Goal: Information Seeking & Learning: Learn about a topic

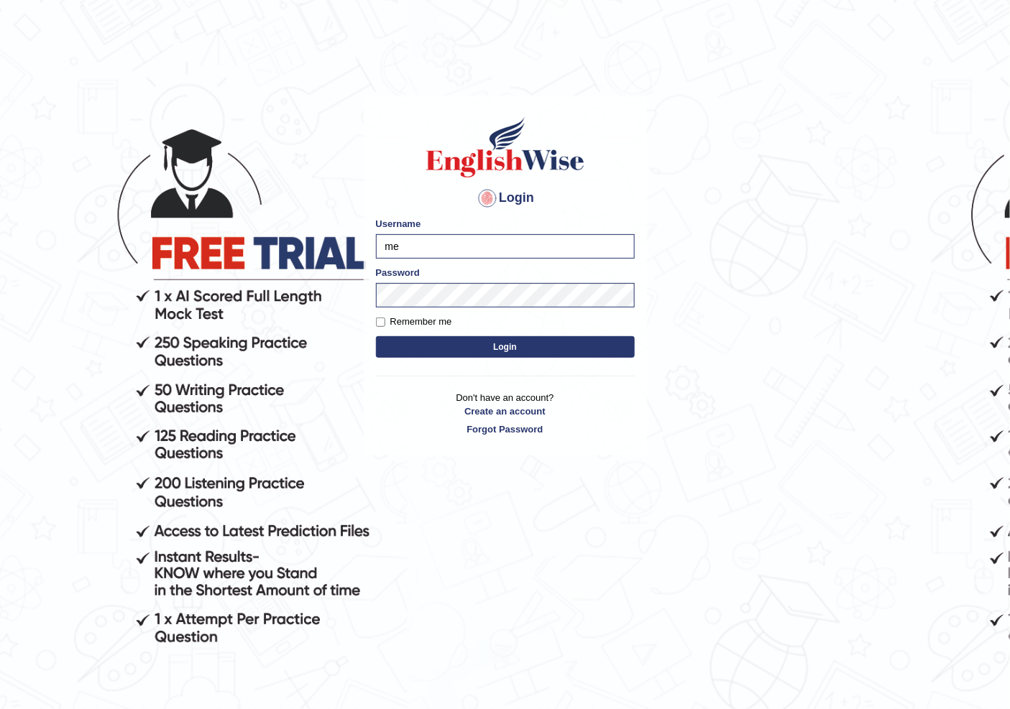
type input "m"
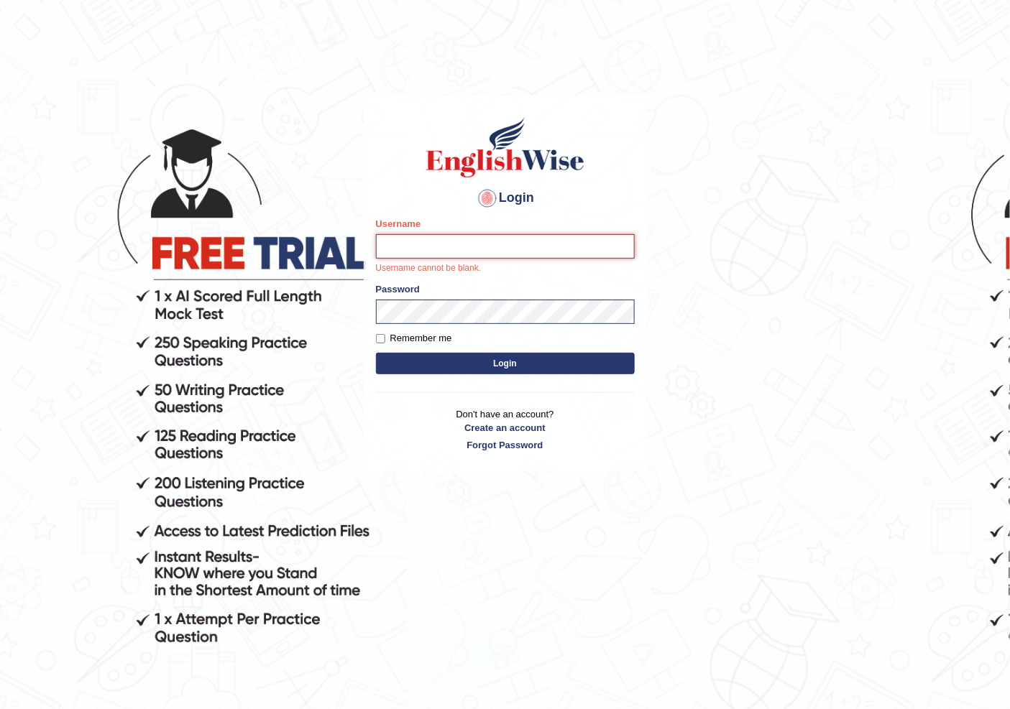
click at [462, 243] on input "Username" at bounding box center [505, 246] width 259 height 24
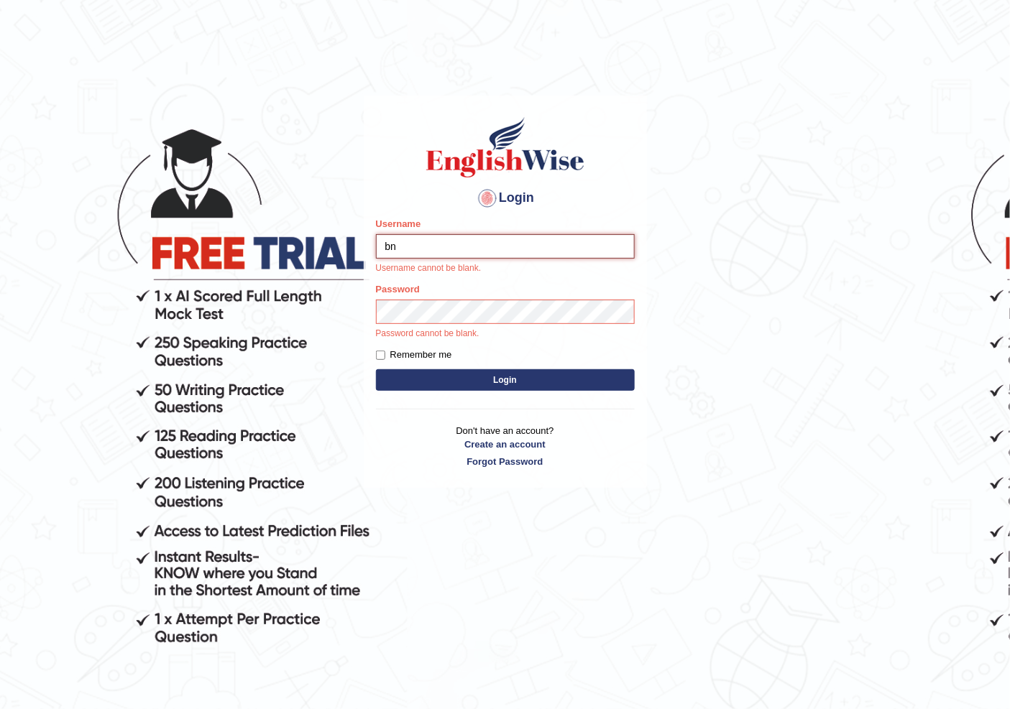
type input "b"
type input "nainaa"
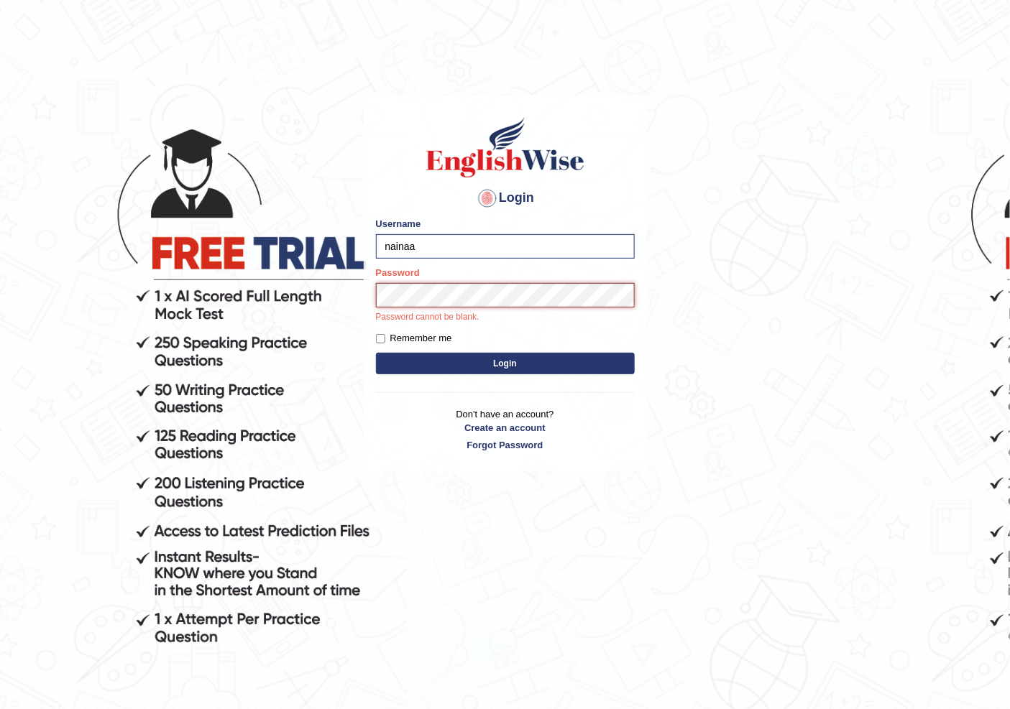
click at [376, 353] on button "Login" at bounding box center [505, 364] width 259 height 22
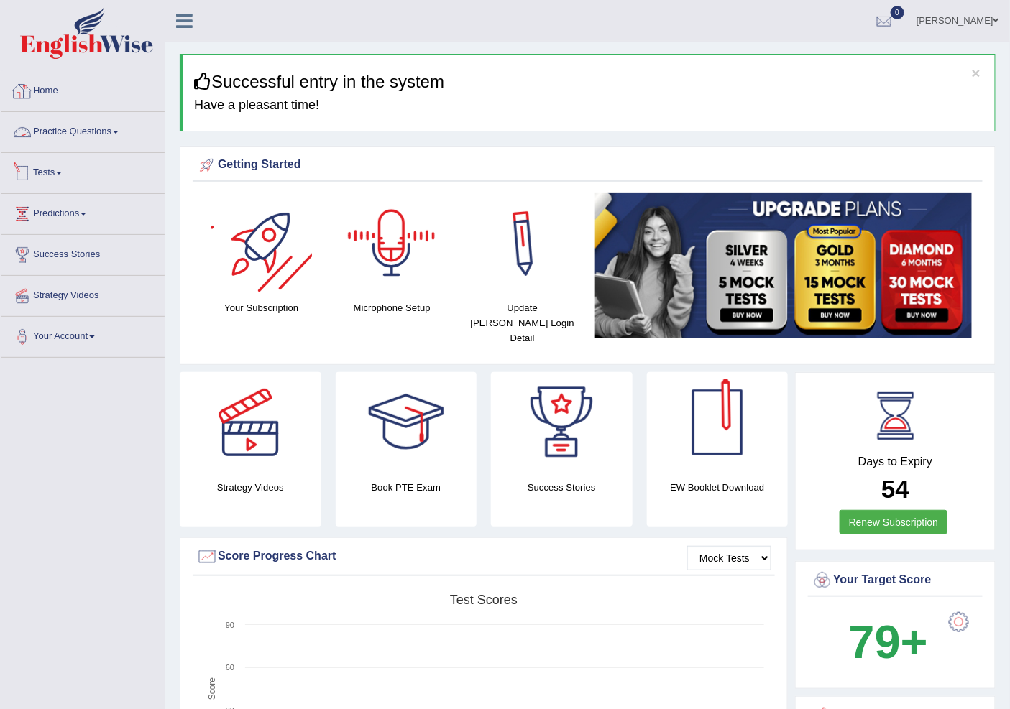
click at [87, 123] on link "Practice Questions" at bounding box center [83, 130] width 164 height 36
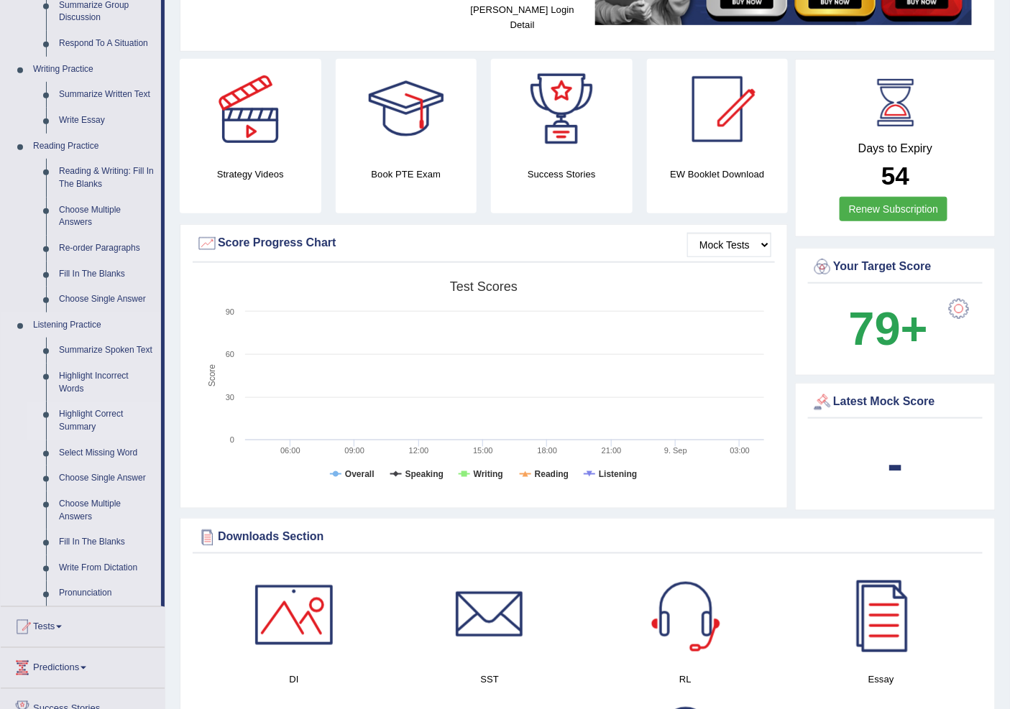
scroll to position [319, 0]
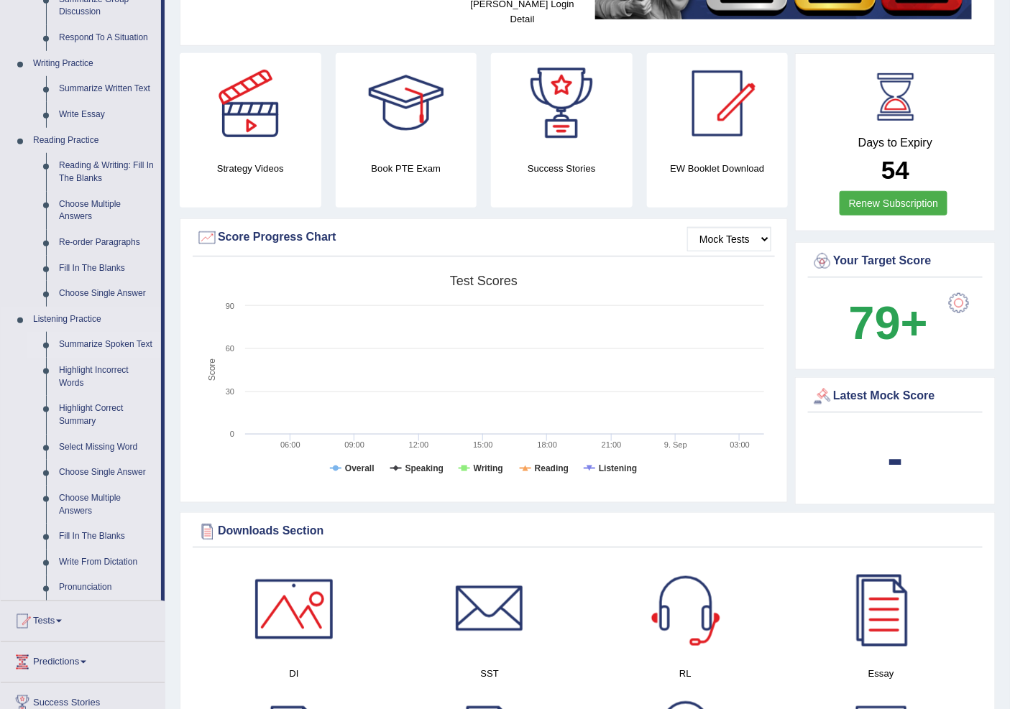
click at [117, 342] on link "Summarize Spoken Text" at bounding box center [106, 345] width 109 height 26
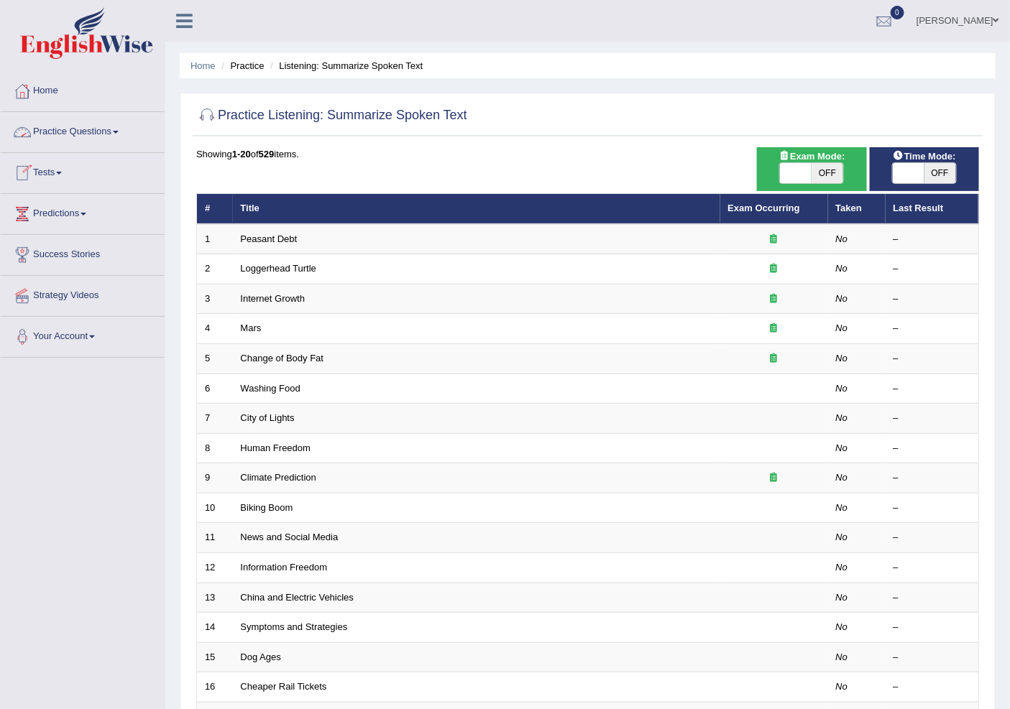
click at [77, 127] on link "Practice Questions" at bounding box center [83, 130] width 164 height 36
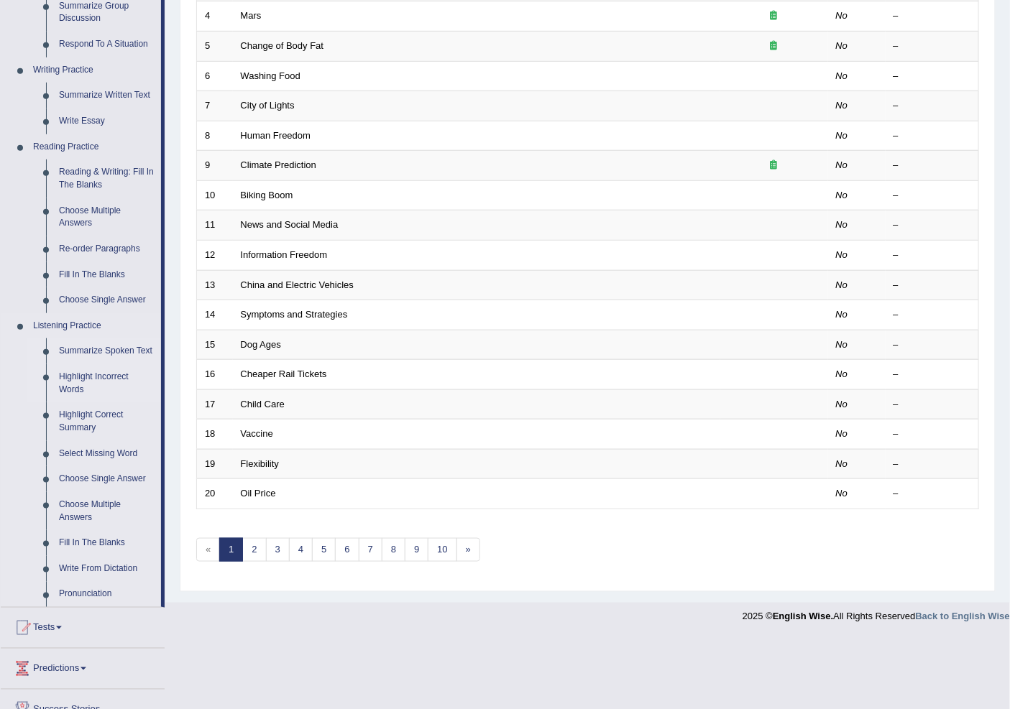
scroll to position [319, 0]
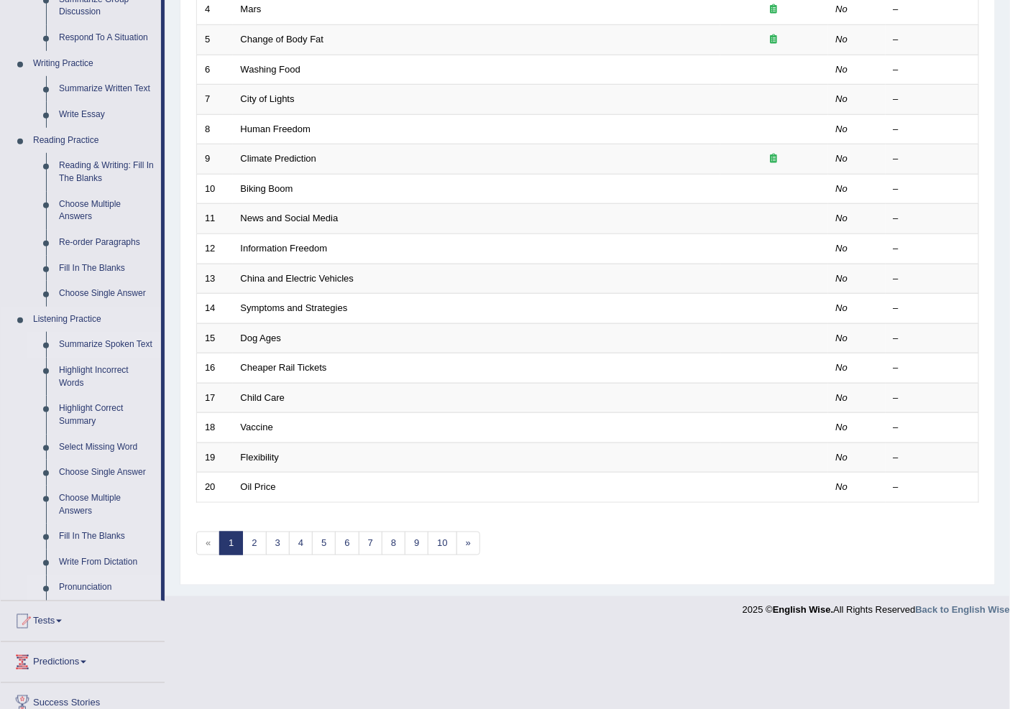
click at [84, 585] on link "Pronunciation" at bounding box center [106, 589] width 109 height 26
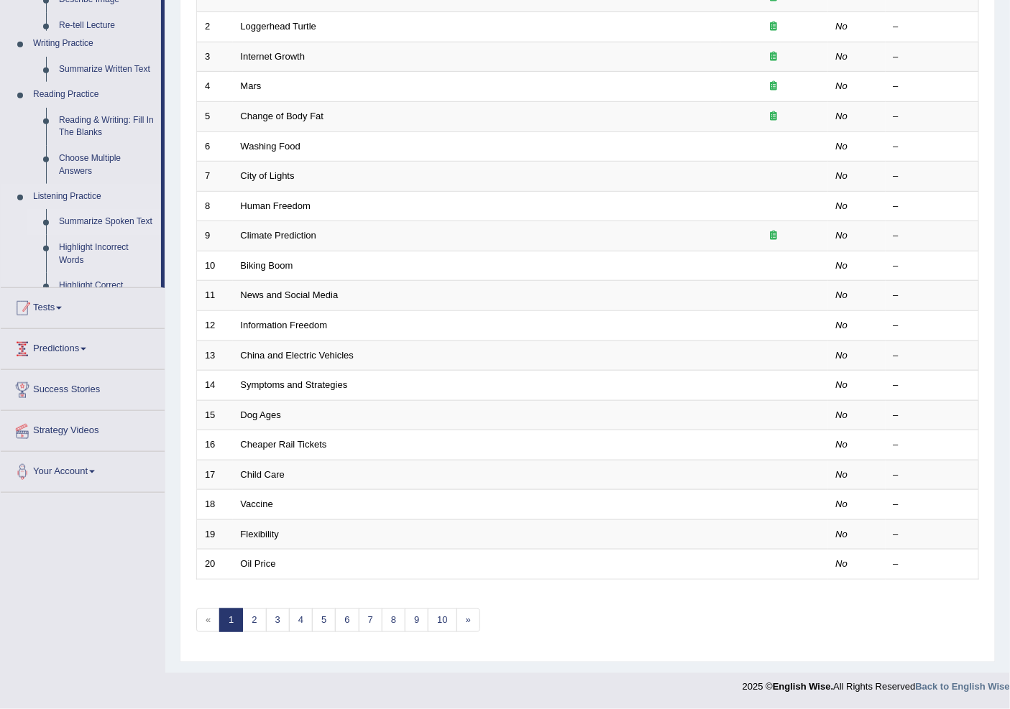
scroll to position [242, 0]
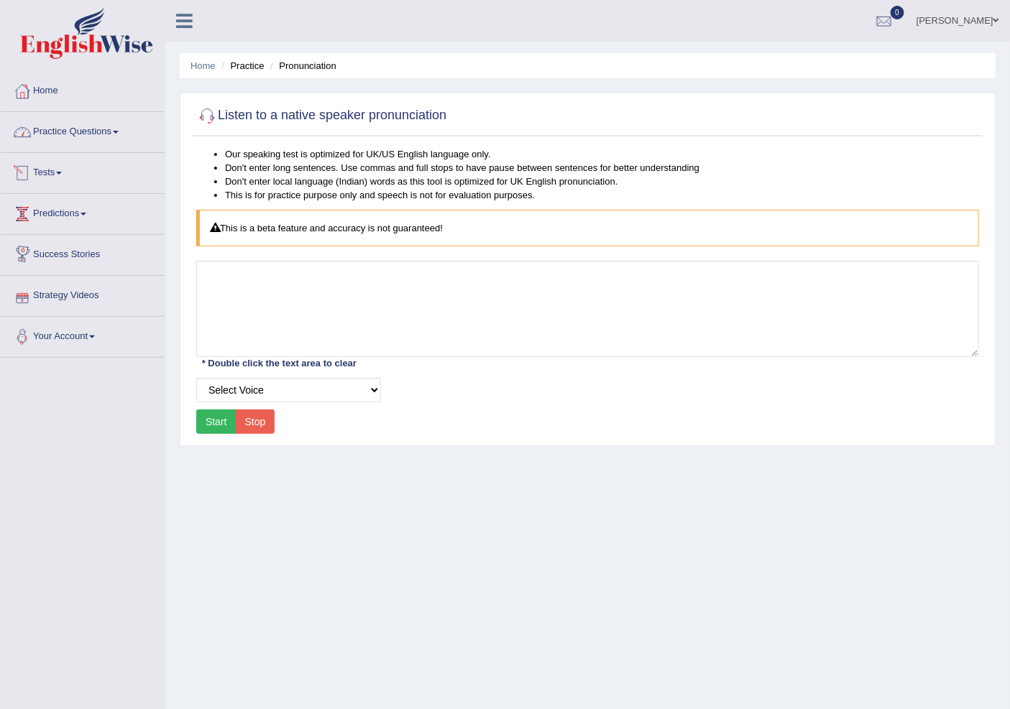
click at [86, 127] on link "Practice Questions" at bounding box center [83, 130] width 164 height 36
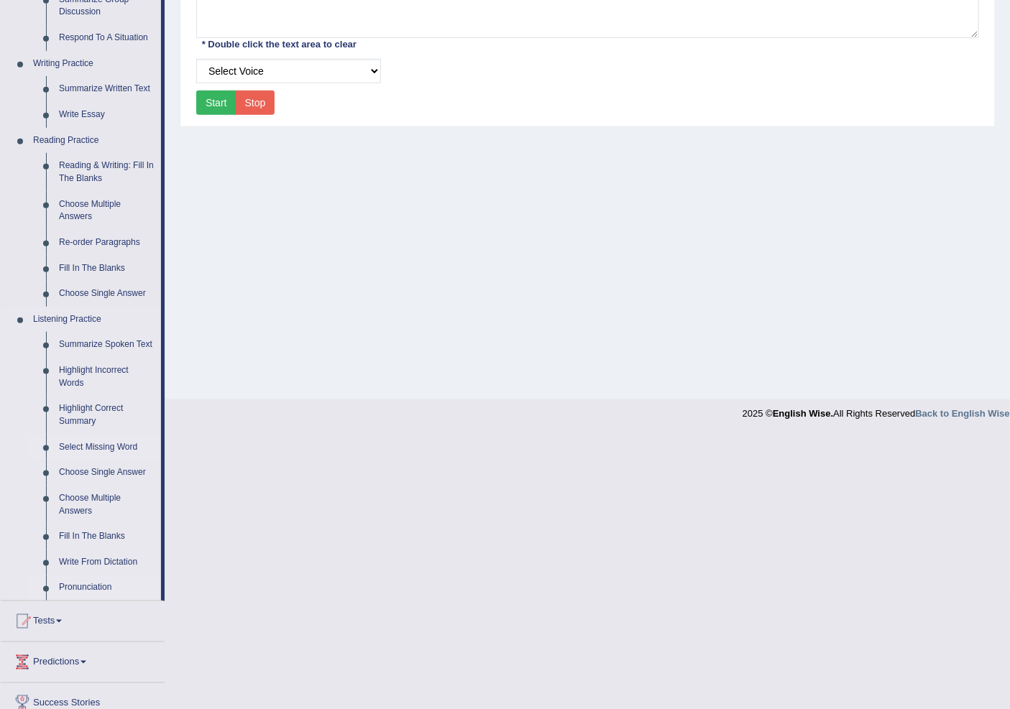
scroll to position [399, 0]
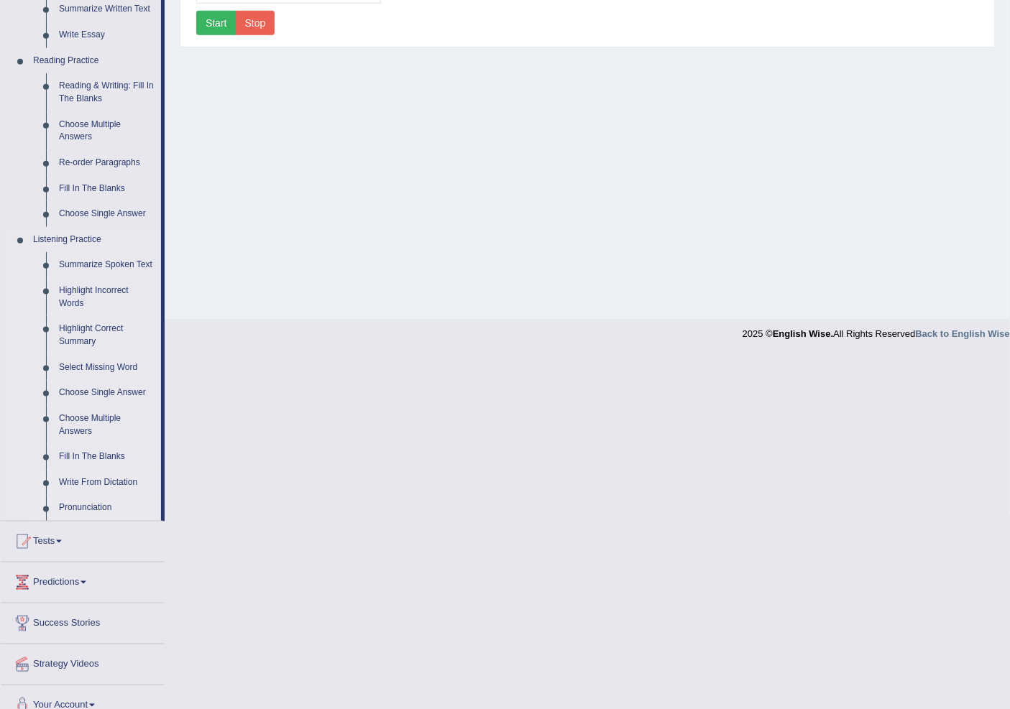
click at [94, 480] on link "Write From Dictation" at bounding box center [106, 483] width 109 height 26
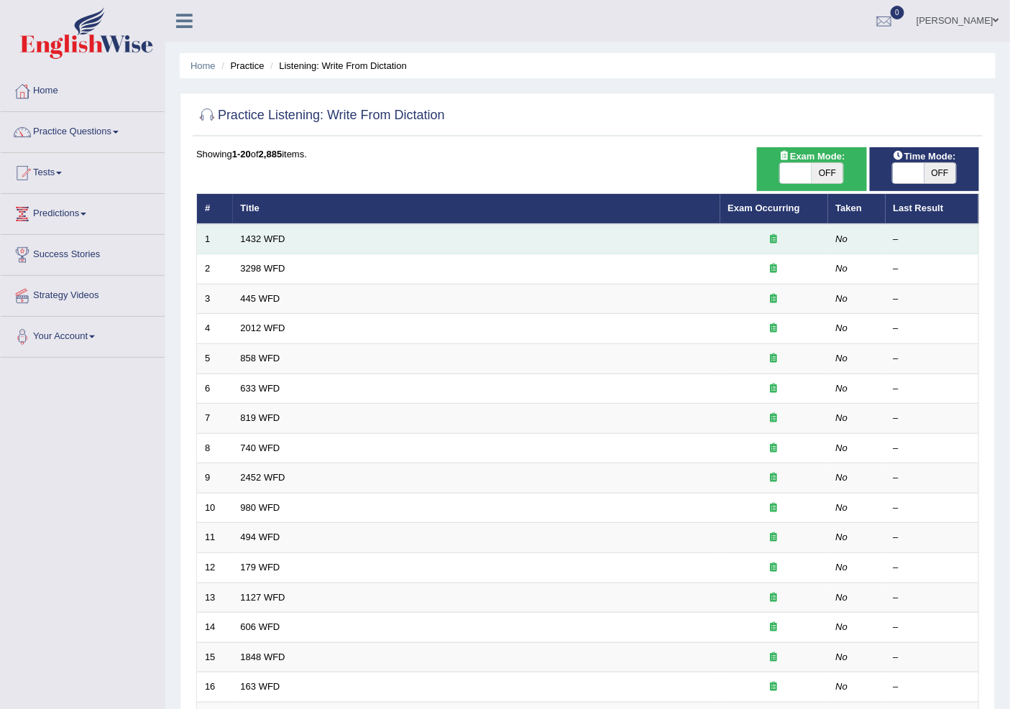
click at [292, 231] on td "1432 WFD" at bounding box center [476, 239] width 487 height 30
click at [265, 240] on link "1432 WFD" at bounding box center [263, 239] width 45 height 11
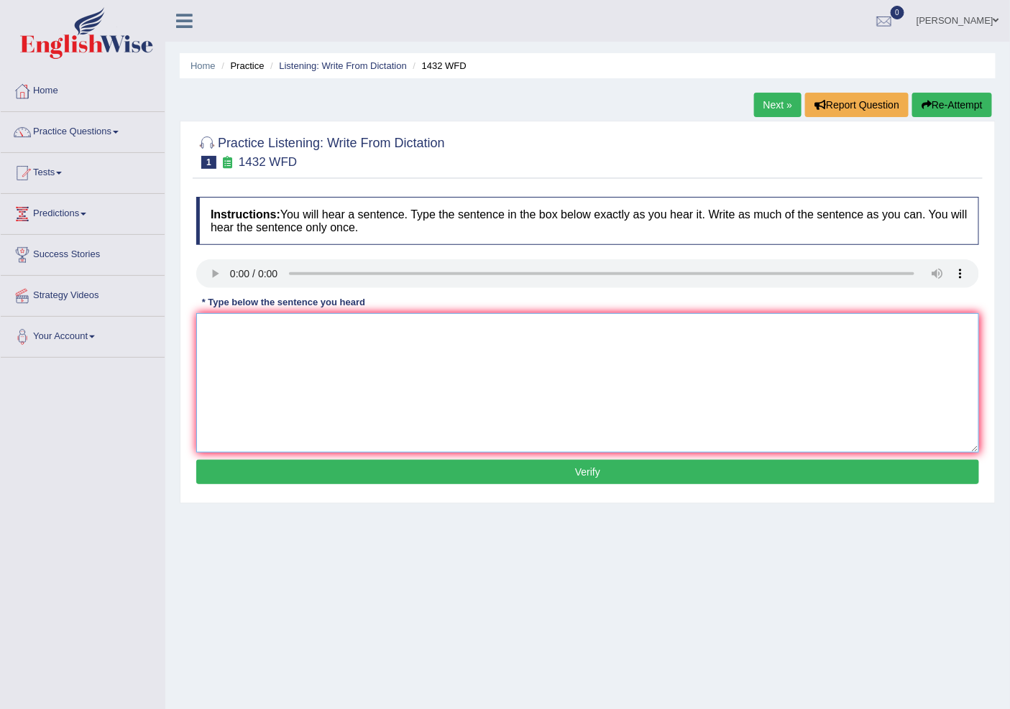
click at [249, 357] on textarea at bounding box center [587, 382] width 783 height 139
type textarea "More physcical activity is for benefical your health."
click at [532, 470] on button "Verify" at bounding box center [587, 472] width 783 height 24
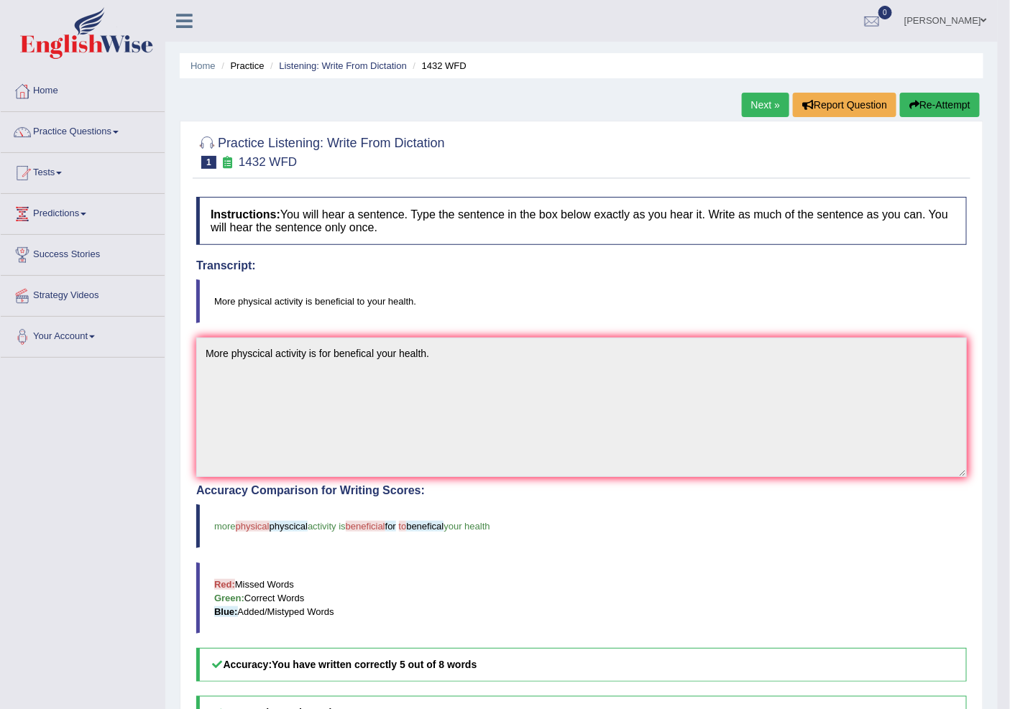
click at [766, 106] on link "Next »" at bounding box center [765, 105] width 47 height 24
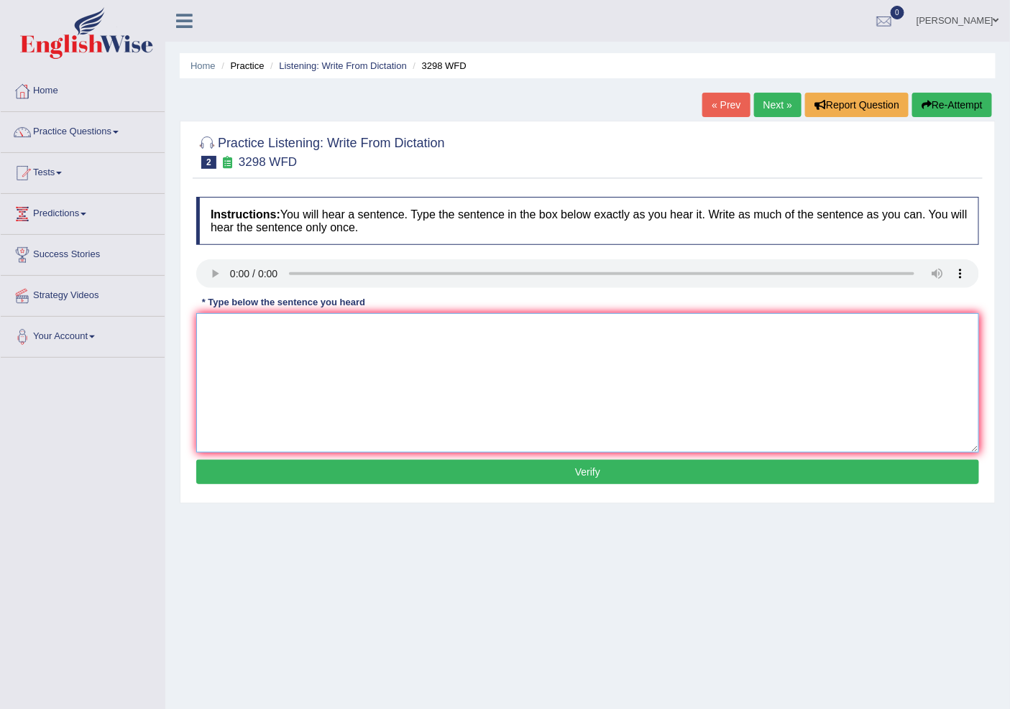
click at [236, 351] on textarea at bounding box center [587, 382] width 783 height 139
click at [324, 451] on textarea at bounding box center [587, 382] width 783 height 139
click at [311, 346] on textarea at bounding box center [587, 382] width 783 height 139
type textarea "Animal behaviour appears to contain both smilar and distinct aspects of human."
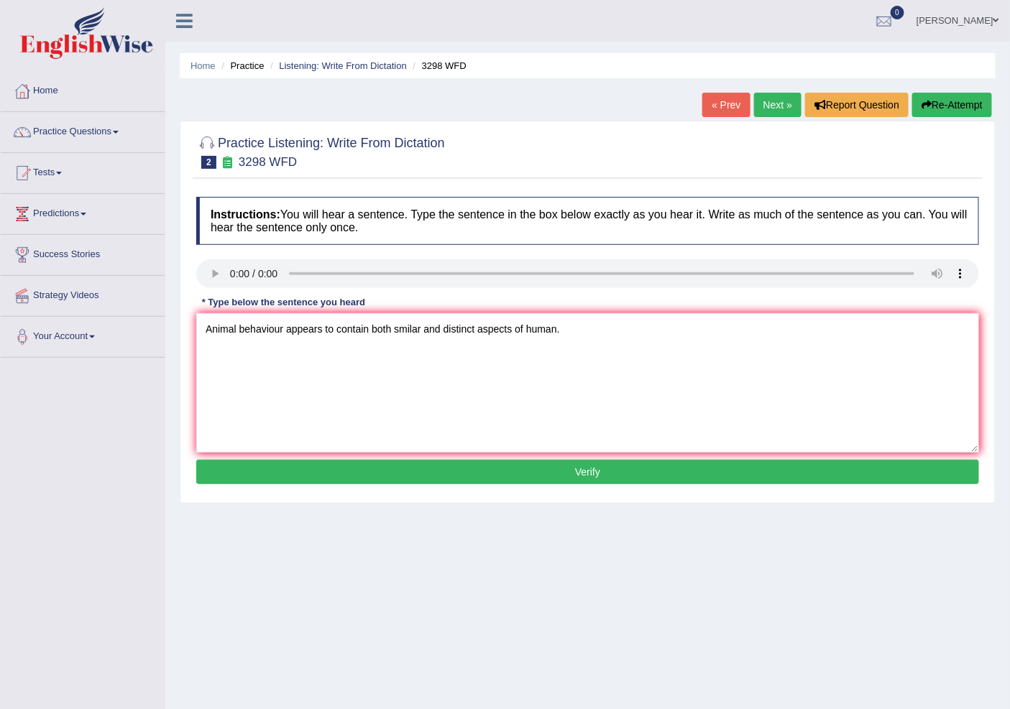
click at [622, 471] on button "Verify" at bounding box center [587, 472] width 783 height 24
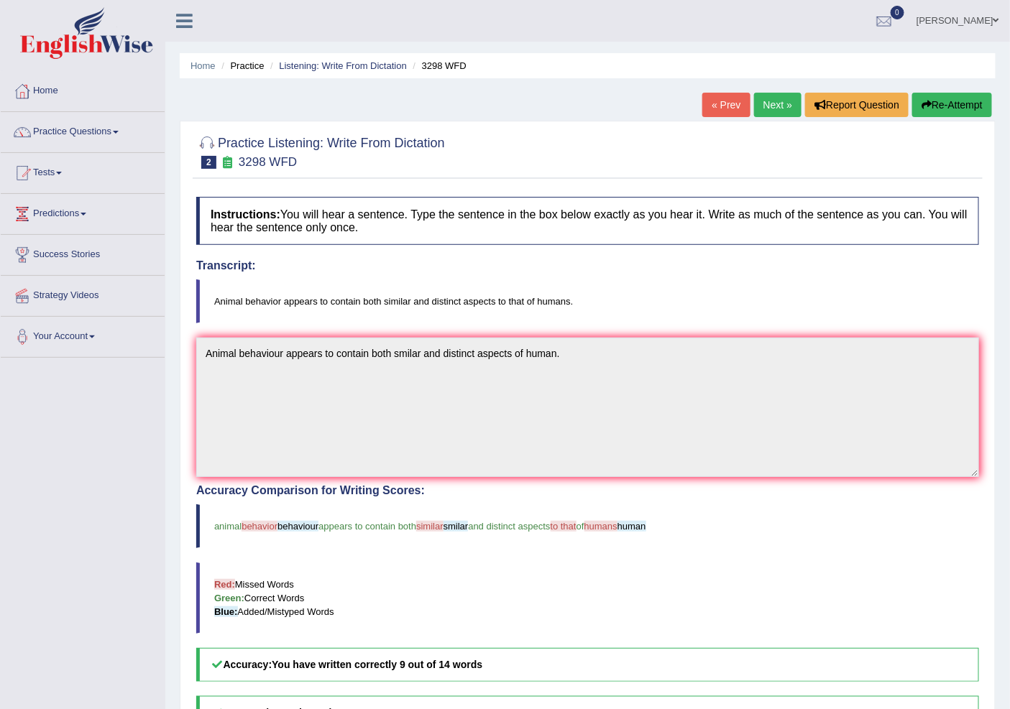
click at [776, 103] on link "Next »" at bounding box center [777, 105] width 47 height 24
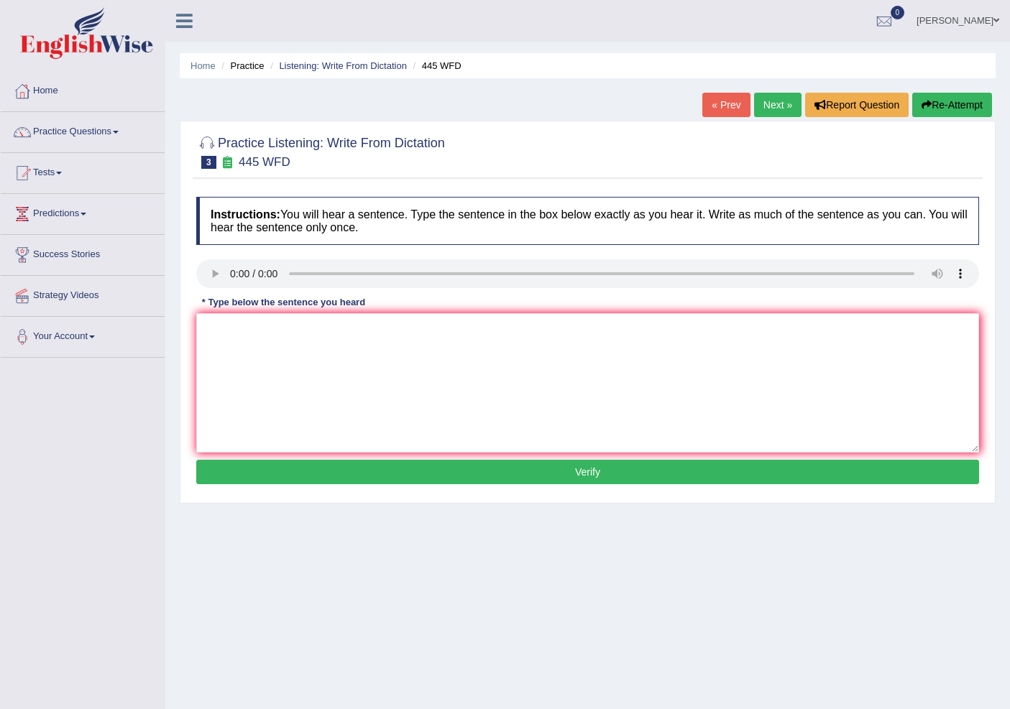
click at [240, 343] on textarea at bounding box center [587, 382] width 783 height 139
click at [318, 398] on textarea at bounding box center [587, 382] width 783 height 139
type textarea "The American astronomers made a plan to for landing spaceship on Mars mars."
click at [555, 474] on button "Verify" at bounding box center [587, 472] width 783 height 24
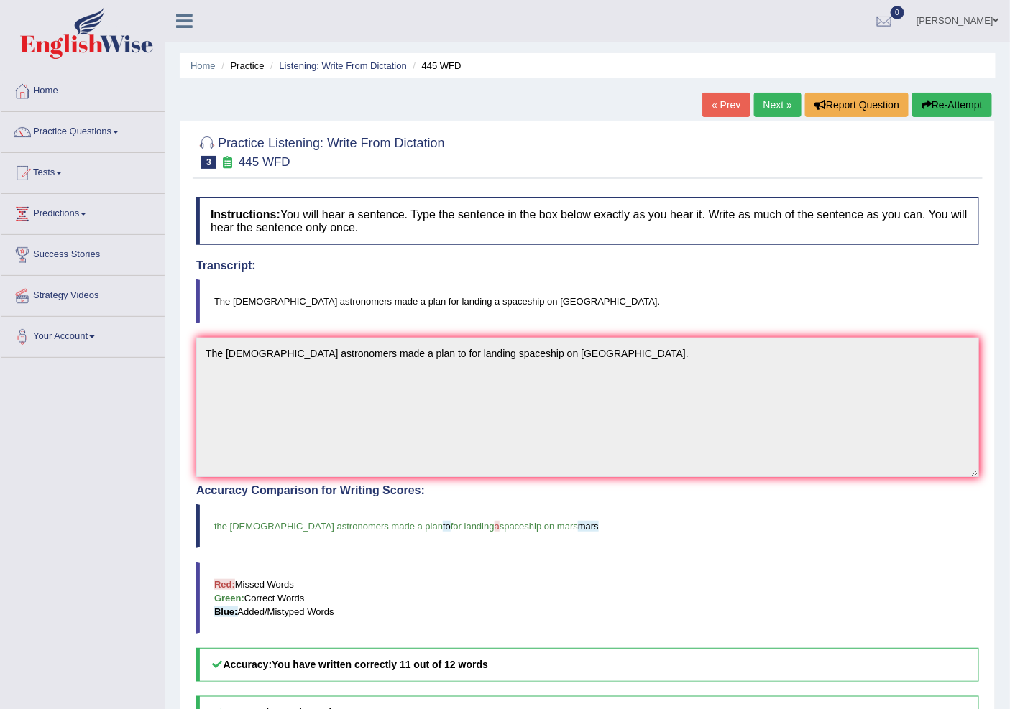
click at [773, 98] on link "Next »" at bounding box center [777, 105] width 47 height 24
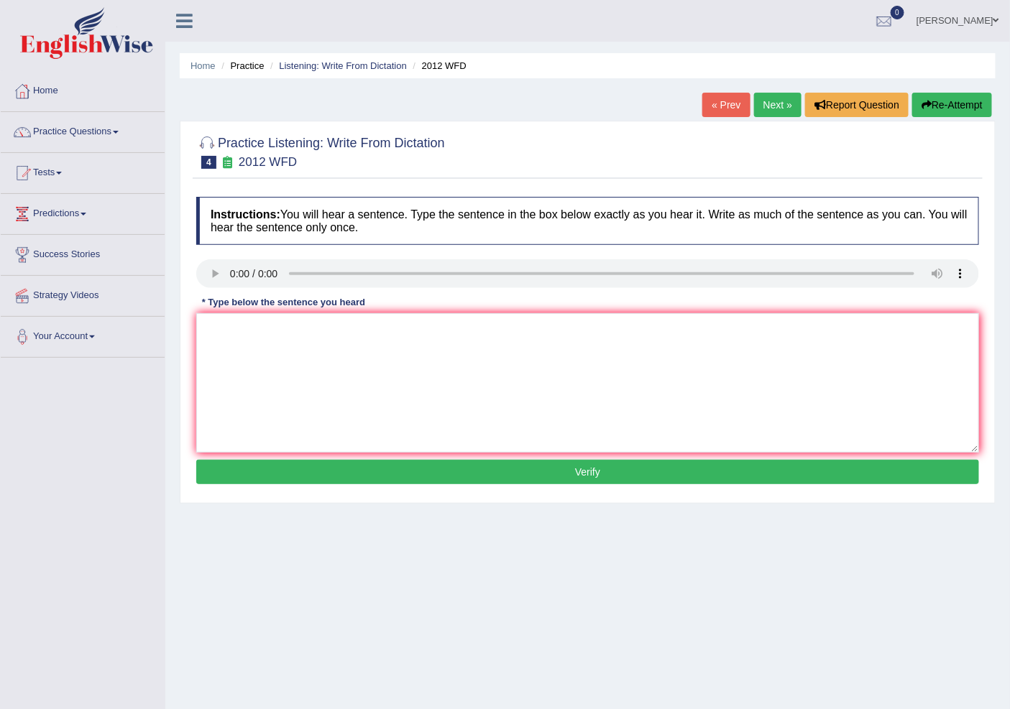
click at [221, 309] on div "* Type below the sentence you heard" at bounding box center [283, 302] width 175 height 14
click at [224, 346] on textarea at bounding box center [587, 382] width 783 height 139
type textarea "There is a great deal of debate on this topic."
click at [352, 469] on button "Verify" at bounding box center [587, 472] width 783 height 24
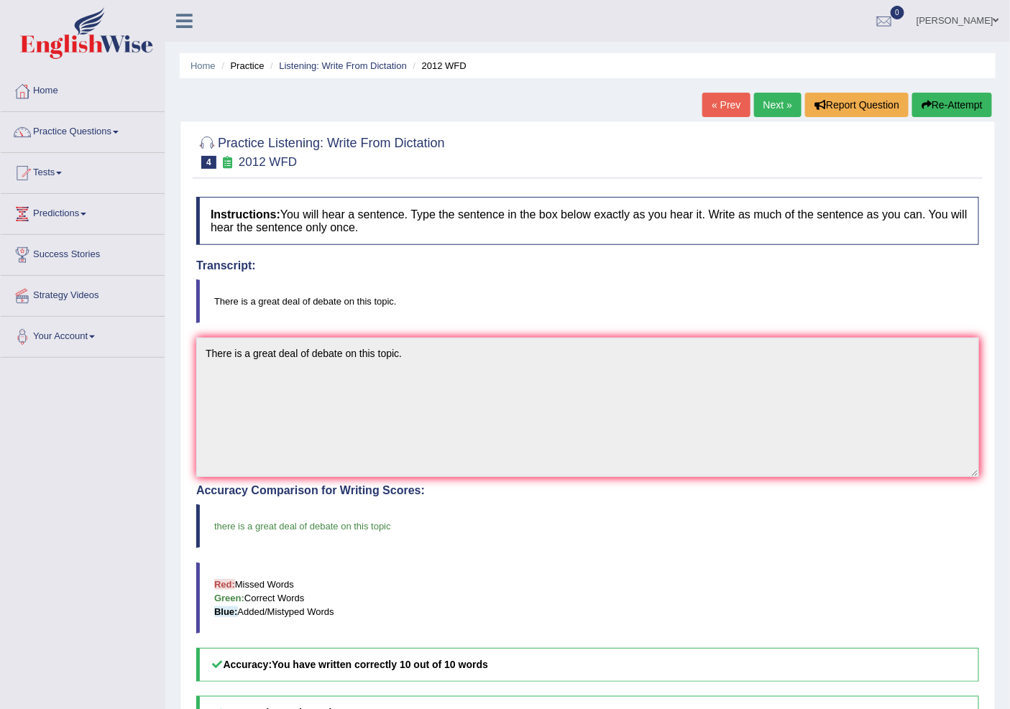
click at [756, 103] on link "Next »" at bounding box center [777, 105] width 47 height 24
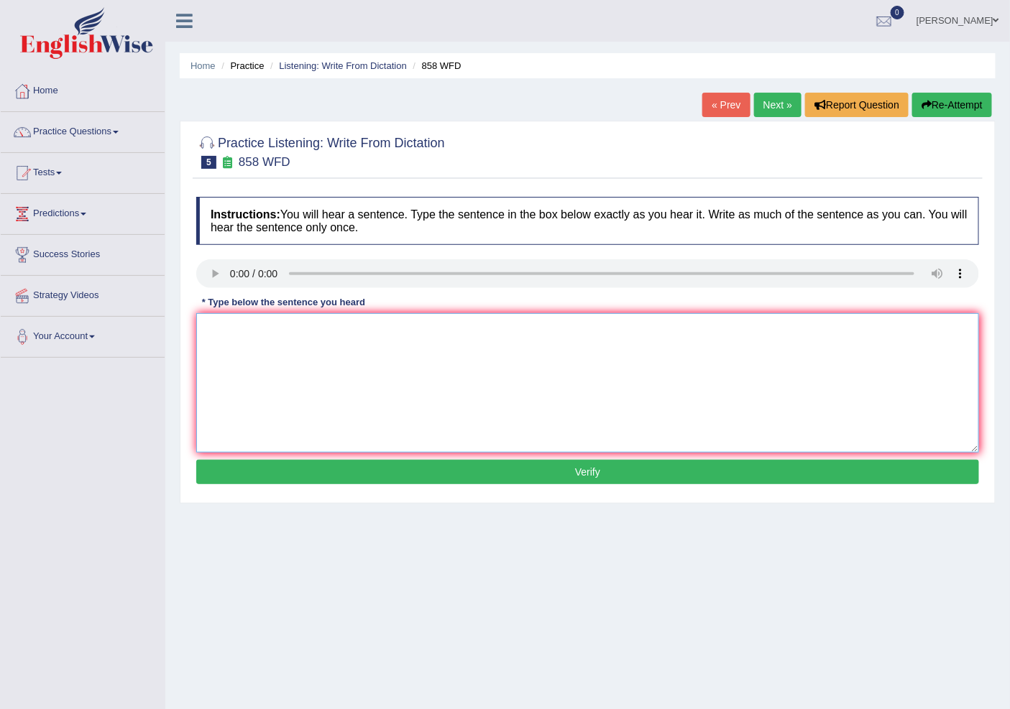
click at [249, 345] on textarea at bounding box center [587, 382] width 783 height 139
click at [225, 336] on textarea at bounding box center [587, 382] width 783 height 139
click at [364, 334] on textarea "They hear when a ship of artisifacts intrested Historians" at bounding box center [587, 382] width 783 height 139
click at [492, 321] on textarea "They hear when a ship of artisifacts wrecks intrested Historians" at bounding box center [587, 382] width 783 height 139
type textarea "They hear when a ship of artisifacts wrecks intrested Historians."
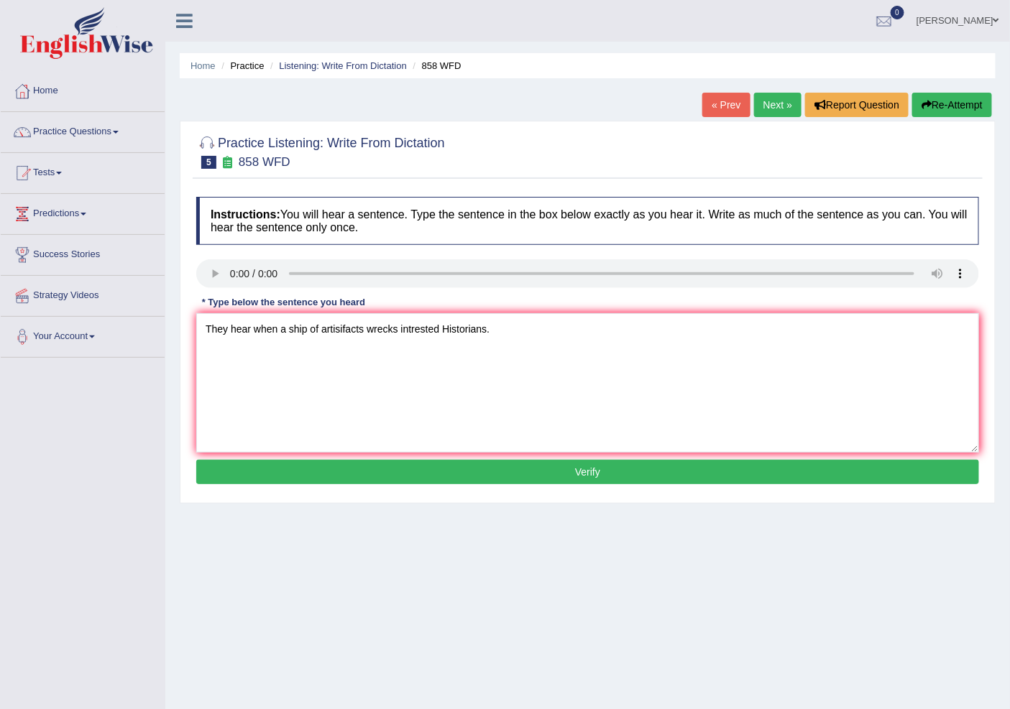
click at [497, 472] on button "Verify" at bounding box center [587, 472] width 783 height 24
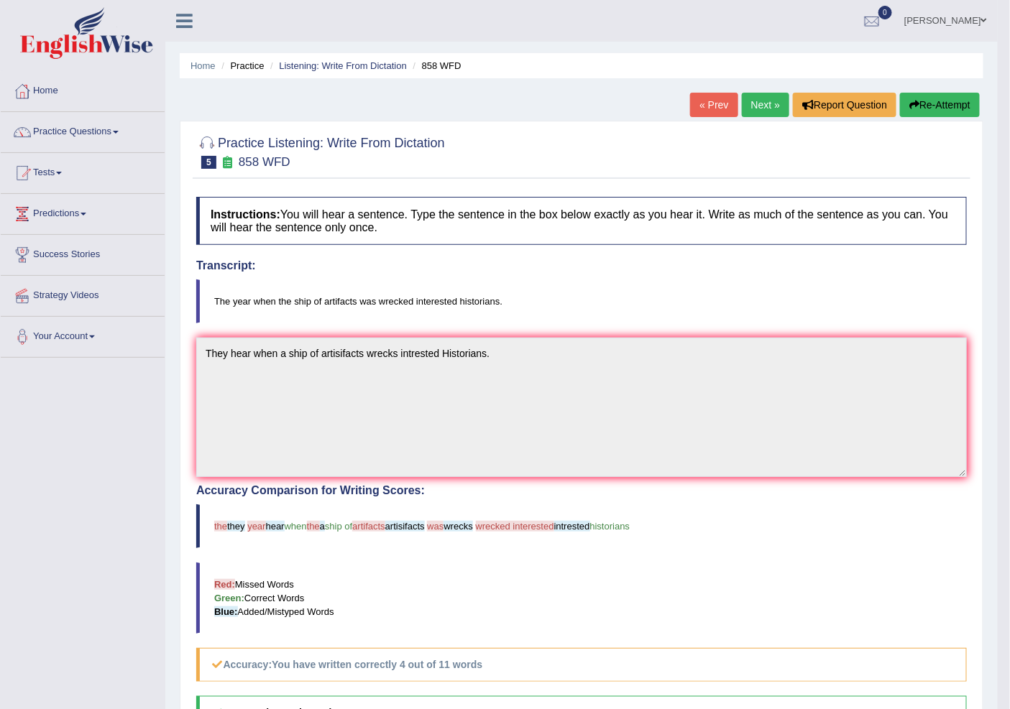
click at [764, 98] on link "Next »" at bounding box center [765, 105] width 47 height 24
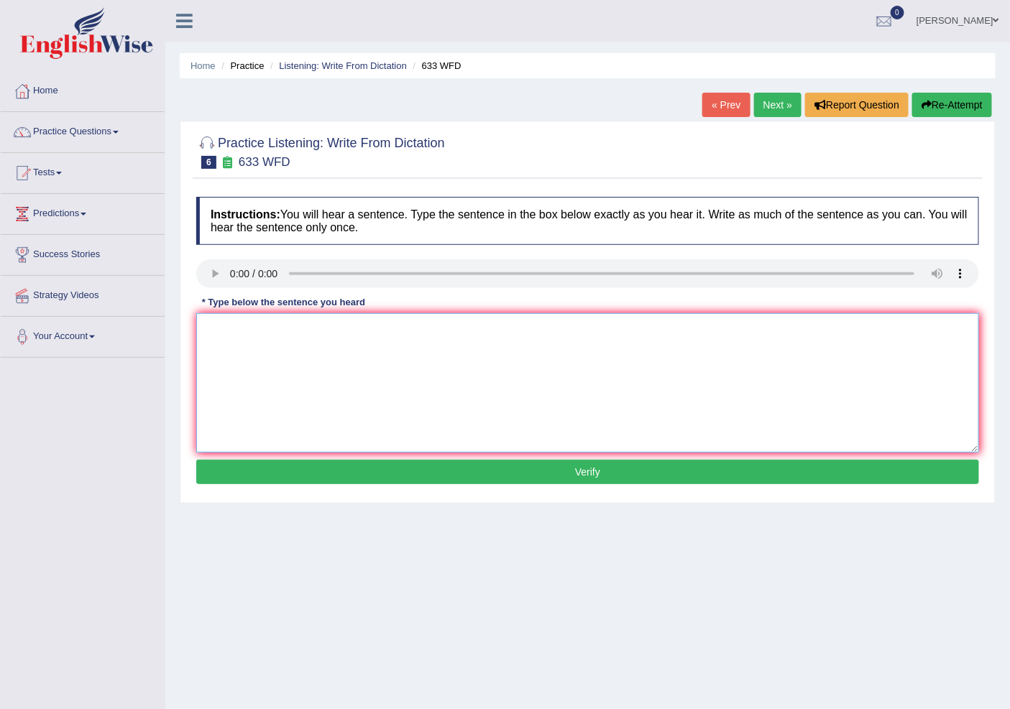
click textarea
click textarea "Research shows that exercising makes us feel better."
click textarea "Research show shows that exercising makes us feel better."
type textarea "Research show shows that exercising makes make tp the a for in us feel better."
click button "Verify"
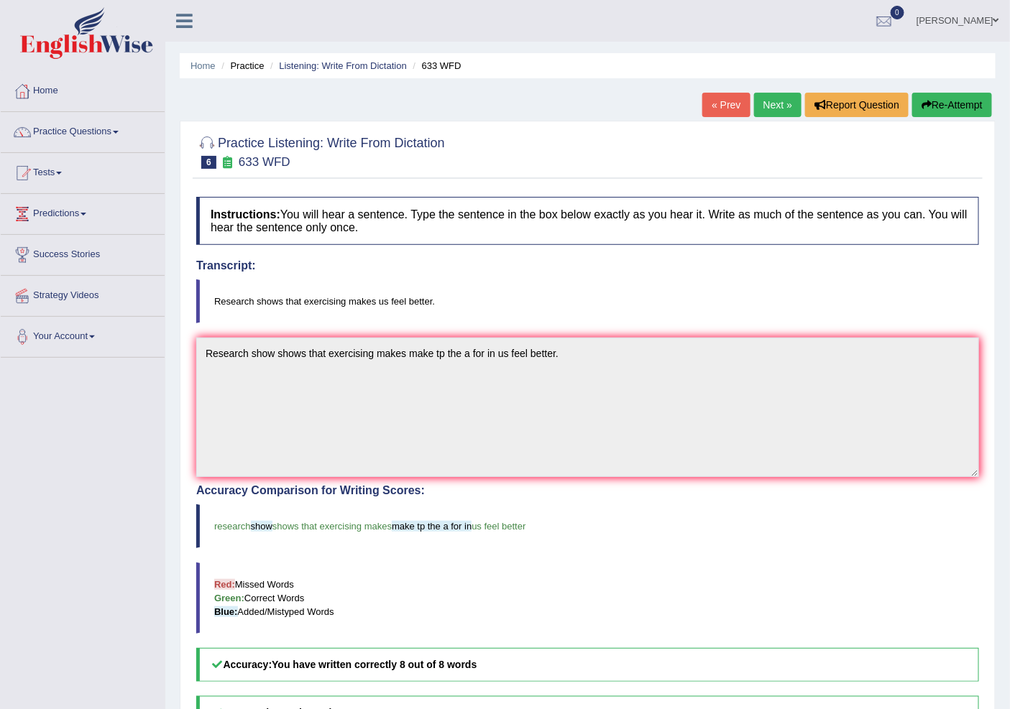
click link "Next »"
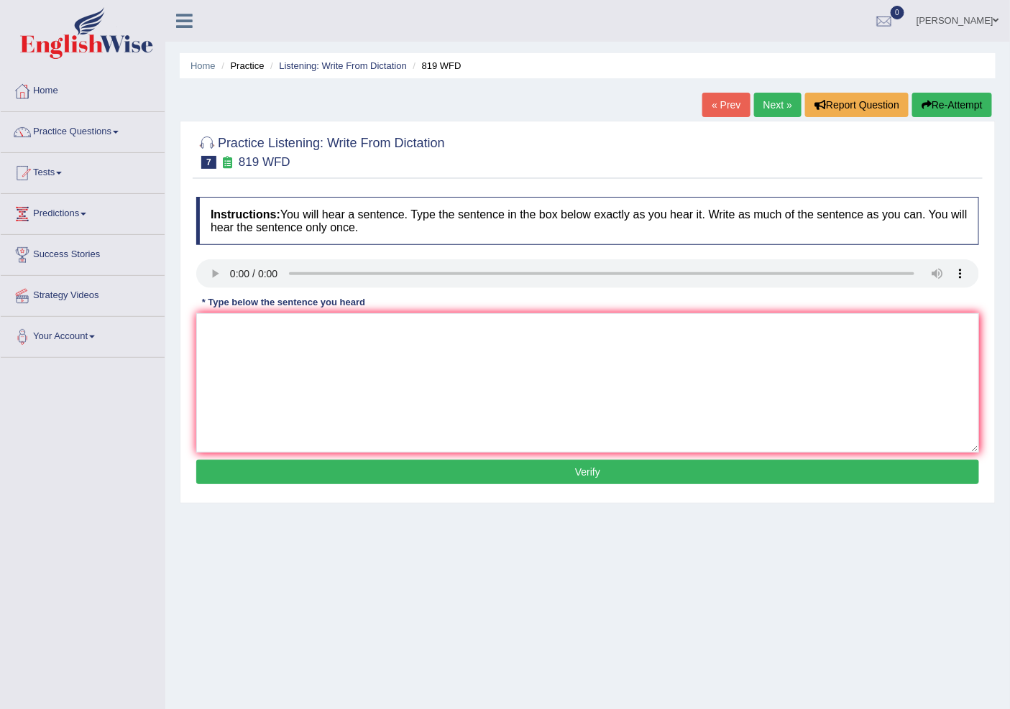
click at [759, 97] on link "Next »" at bounding box center [777, 105] width 47 height 24
click at [236, 326] on textarea at bounding box center [587, 382] width 783 height 139
click at [472, 326] on textarea "A series of the observation was carried out in the classroom." at bounding box center [587, 382] width 783 height 139
type textarea "A series of the observation was carried out in the classroom classrooms a obser…"
click at [393, 471] on button "Verify" at bounding box center [587, 472] width 783 height 24
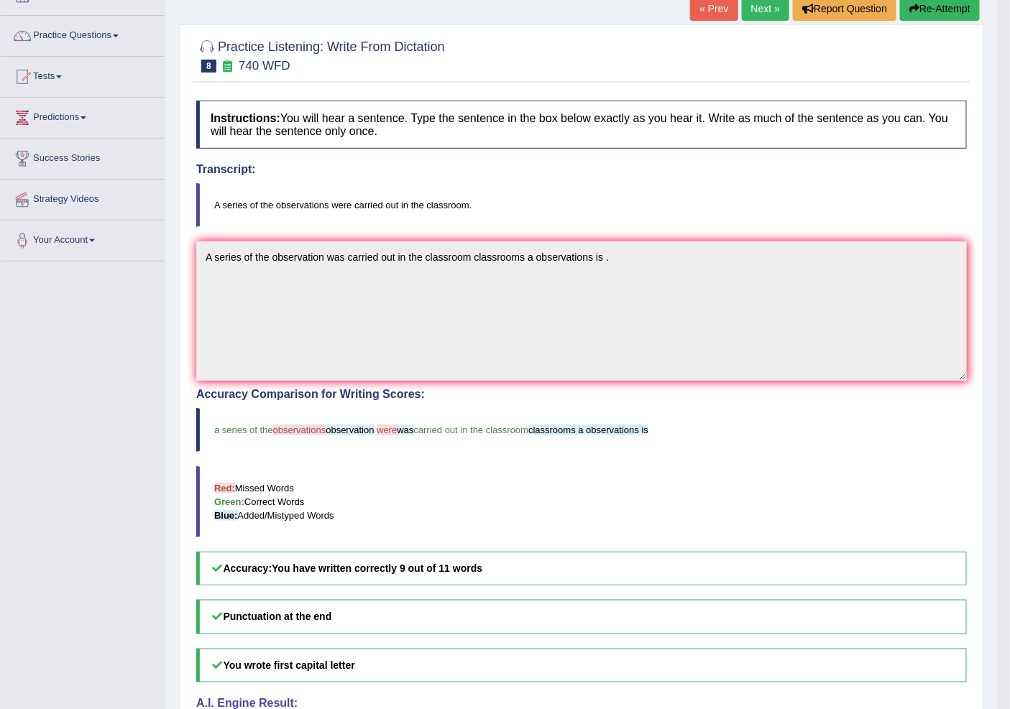
scroll to position [62, 0]
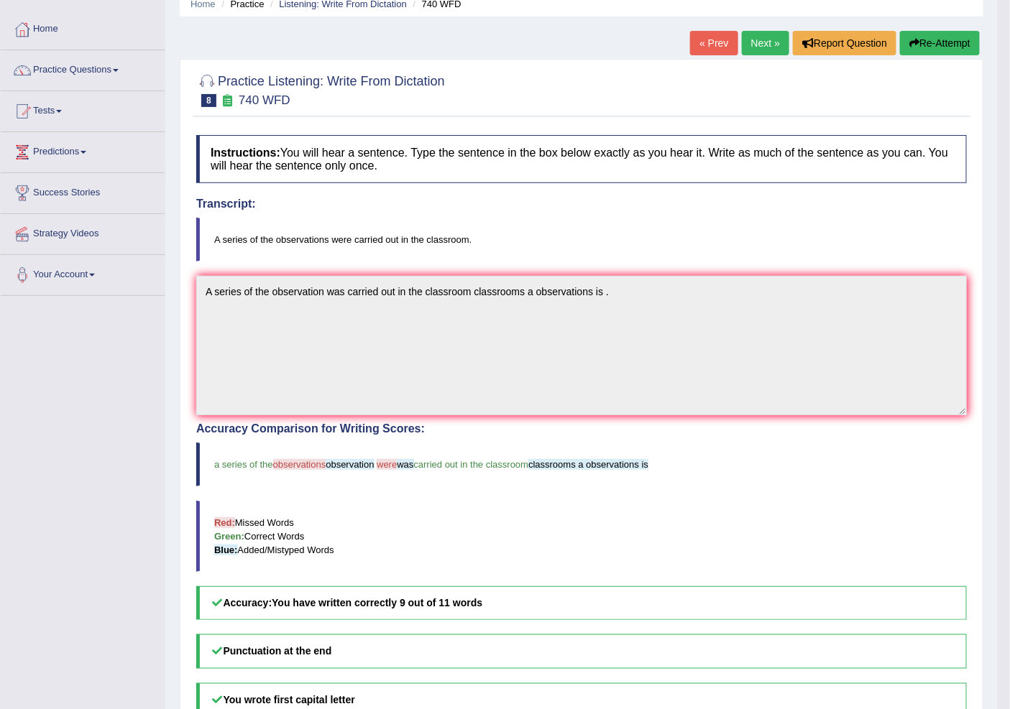
click at [771, 47] on link "Next »" at bounding box center [765, 43] width 47 height 24
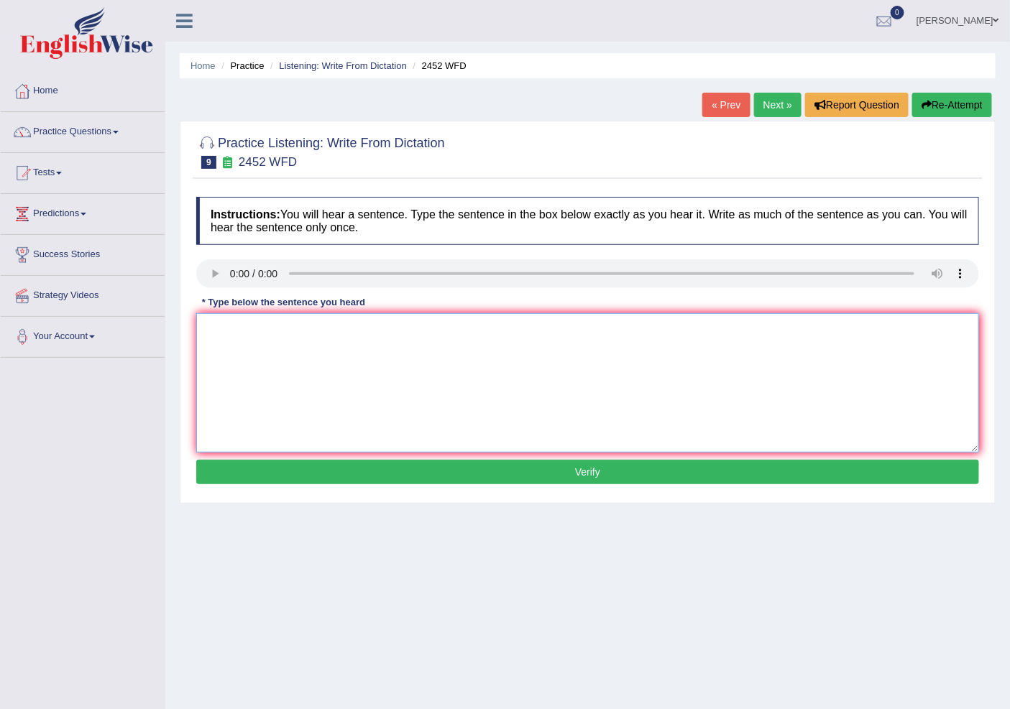
click at [408, 357] on textarea at bounding box center [587, 382] width 783 height 139
click at [281, 335] on textarea "It is a debate" at bounding box center [587, 382] width 783 height 139
click at [607, 451] on textarea "It is a debate about the value of knowledge Knowledge values in for the." at bounding box center [587, 382] width 783 height 139
type textarea "It is a debate about the value of knowledge Knowledge values in for the."
click at [606, 463] on button "Verify" at bounding box center [587, 472] width 783 height 24
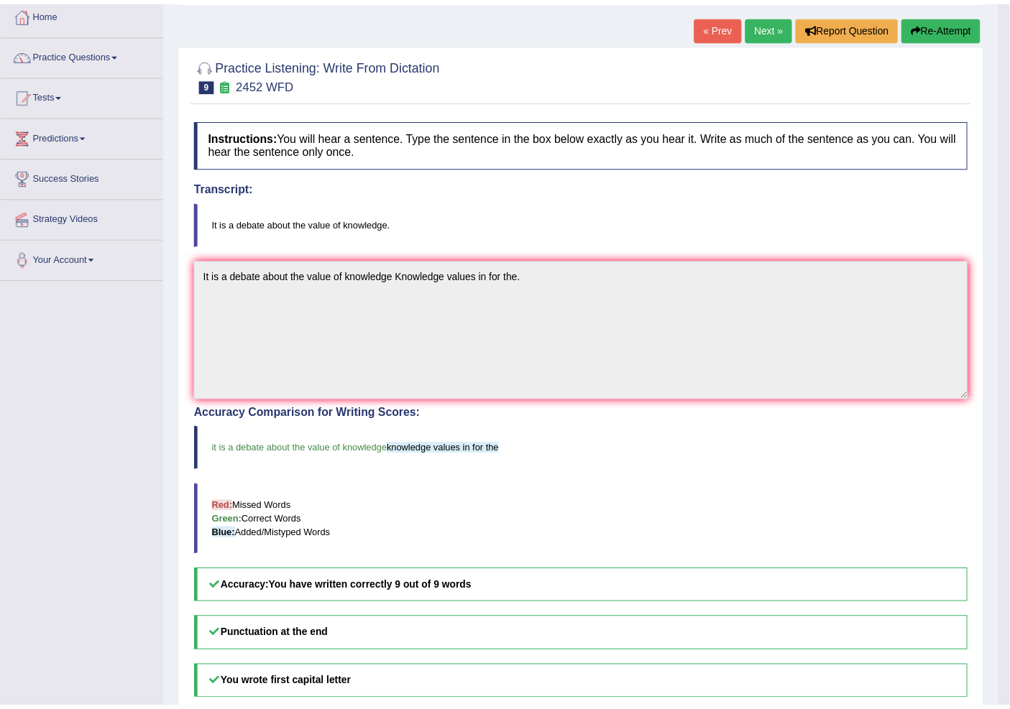
scroll to position [80, 0]
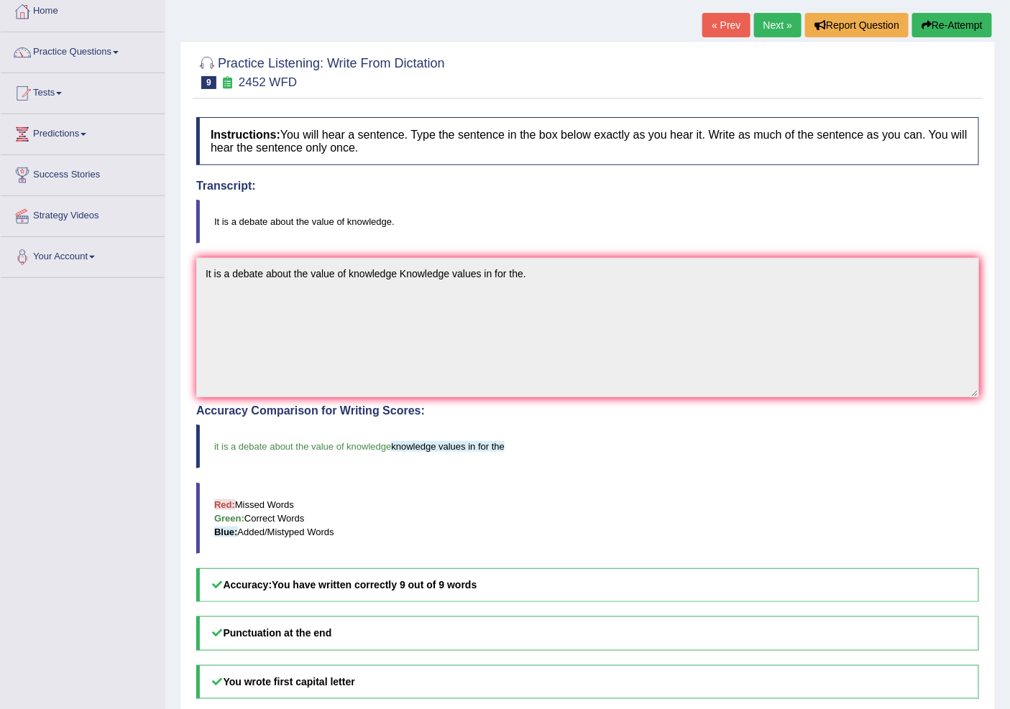
click at [771, 23] on link "Next »" at bounding box center [777, 25] width 47 height 24
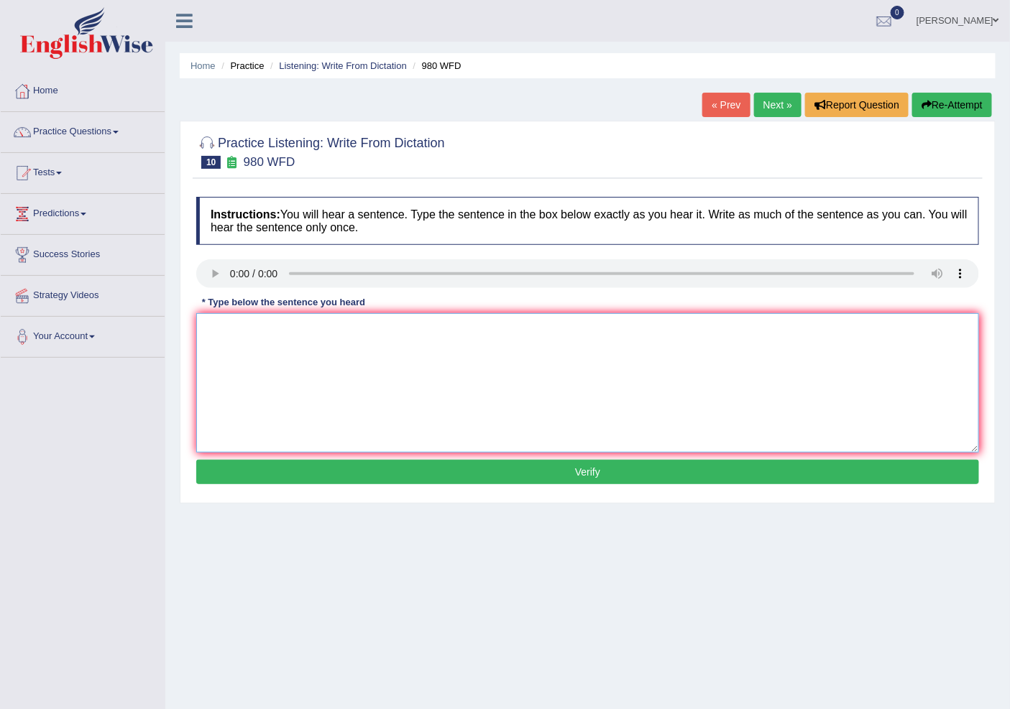
click at [296, 338] on textarea at bounding box center [587, 382] width 783 height 139
type textarea "Your Ideas have has been disscussed discussed and debated in the seminars"
click at [605, 336] on textarea "Your Ideas have has been disscussed discussed and debated in the seminars" at bounding box center [587, 382] width 783 height 139
click at [572, 340] on textarea "Your Ideas have has been disscussed discussed and debated in the seminars" at bounding box center [587, 382] width 783 height 139
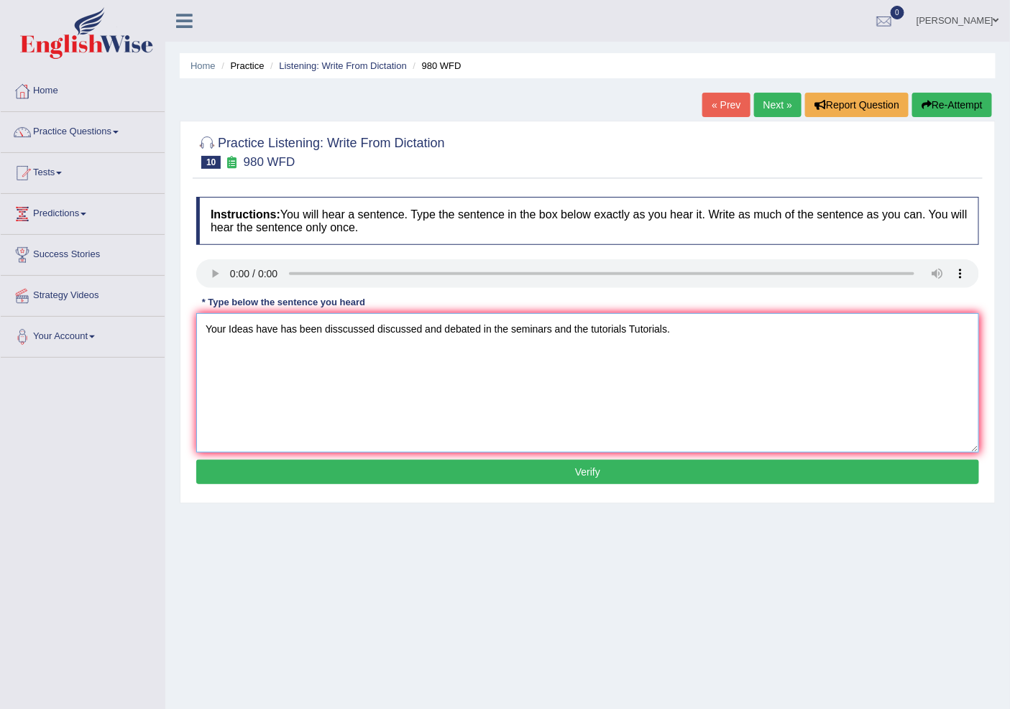
type textarea "Your Ideas have has been disscussed discussed and debated in the seminars and t…"
click at [594, 477] on button "Verify" at bounding box center [587, 472] width 783 height 24
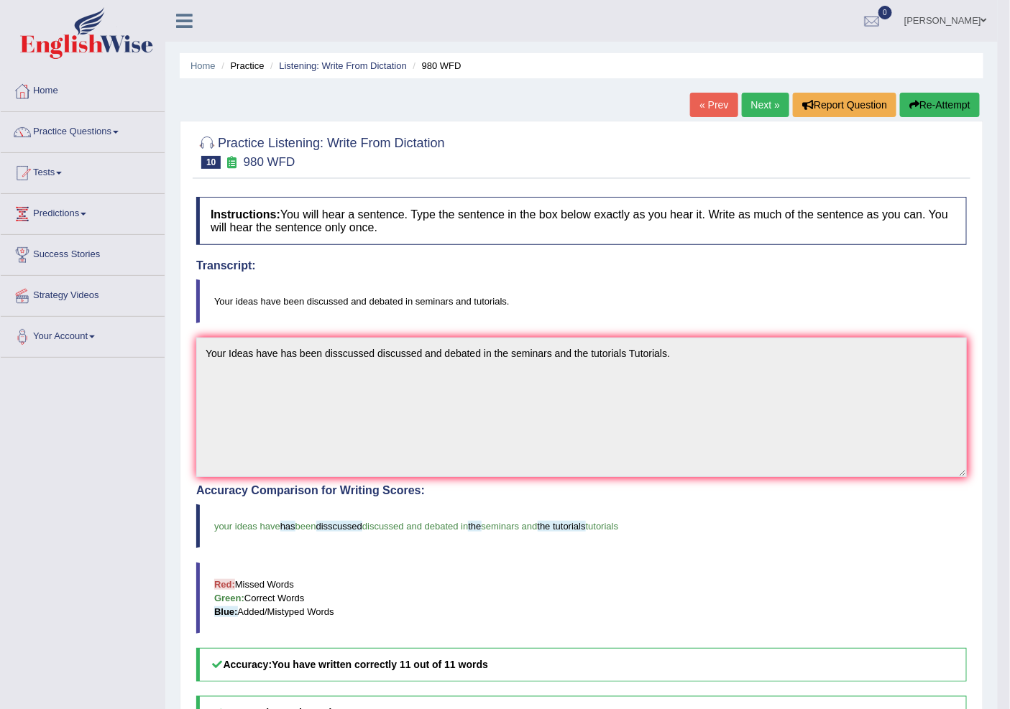
click at [763, 106] on link "Next »" at bounding box center [765, 105] width 47 height 24
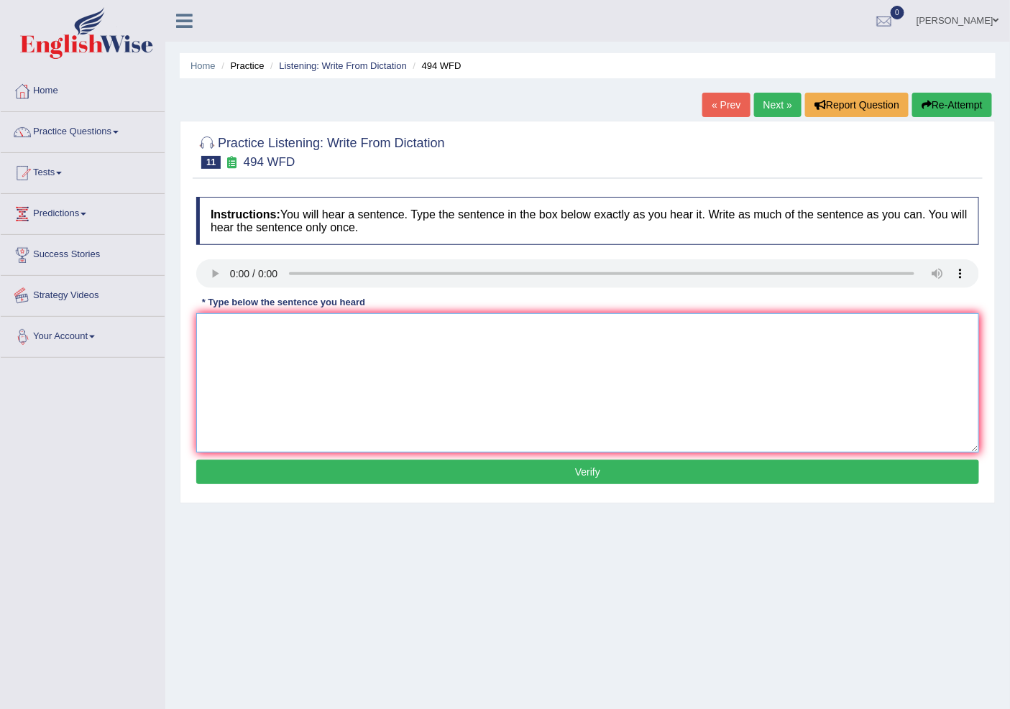
click at [210, 355] on textarea at bounding box center [587, 382] width 783 height 139
type textarea "The Vocabulary vocabulary that is peculiar in a particular specific field is ca…"
click at [602, 461] on button "Verify" at bounding box center [587, 472] width 783 height 24
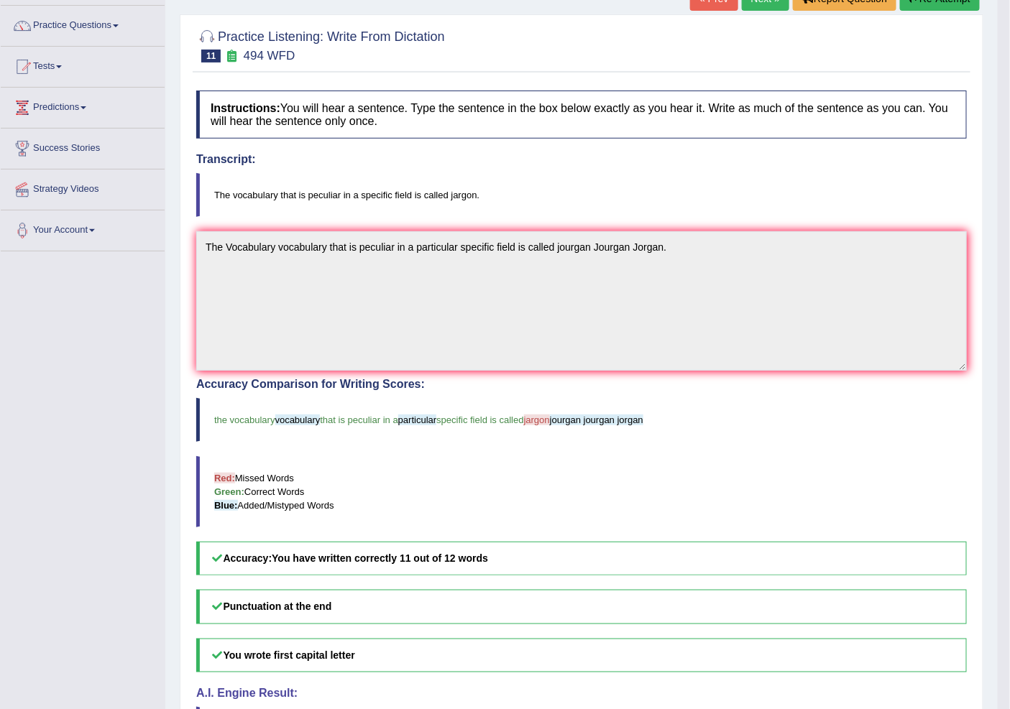
scroll to position [80, 0]
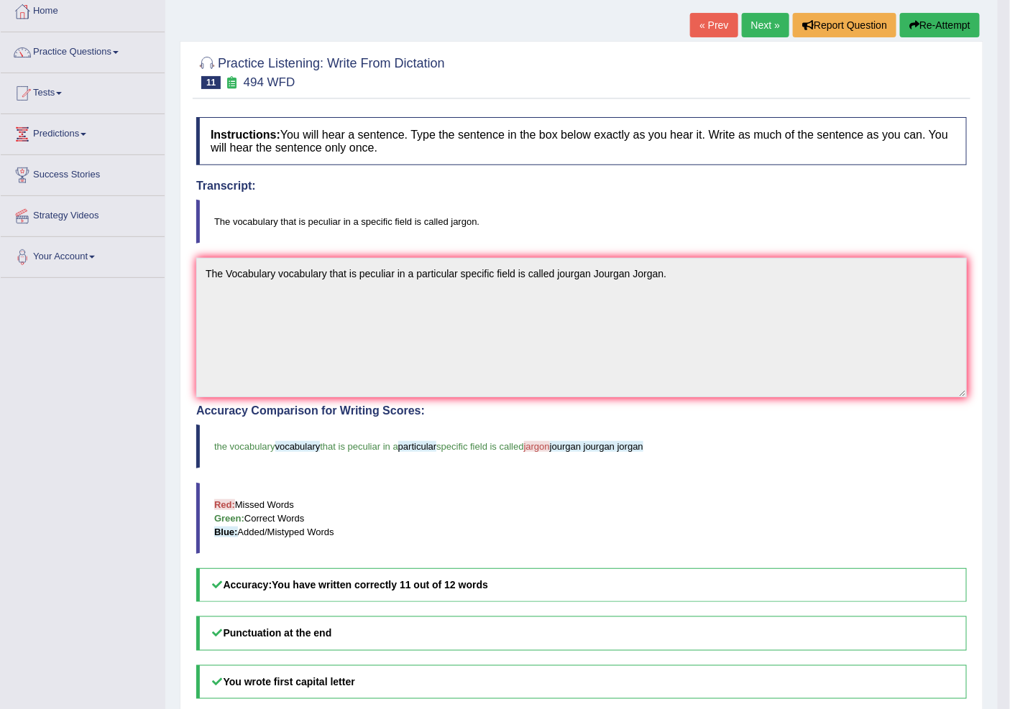
click at [759, 16] on link "Next »" at bounding box center [765, 25] width 47 height 24
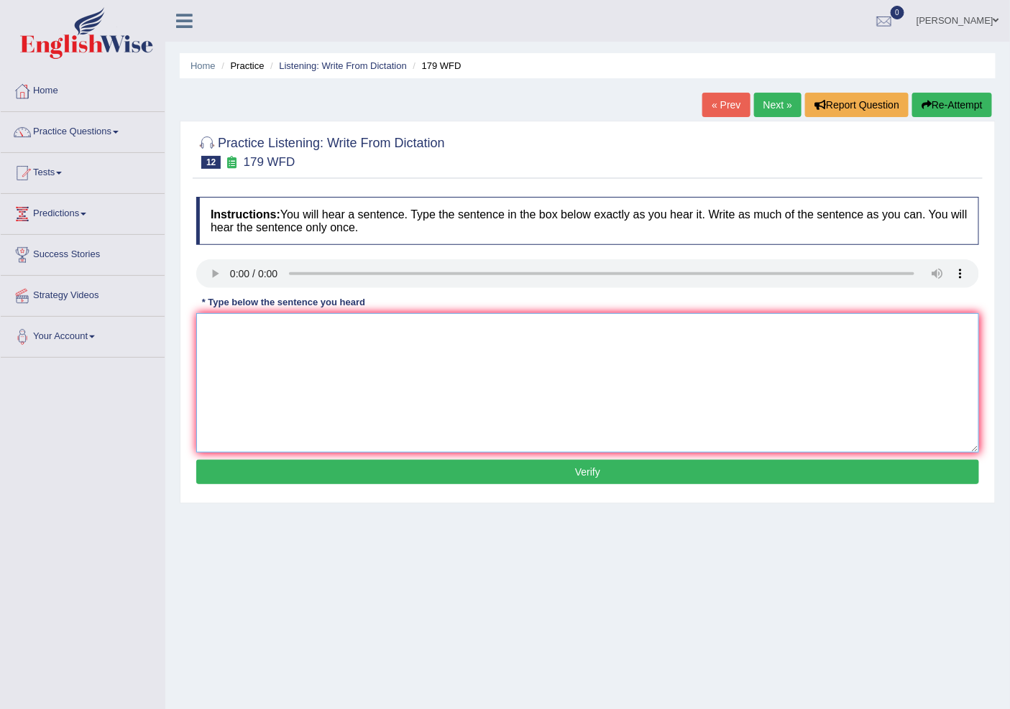
click at [227, 351] on textarea at bounding box center [587, 382] width 783 height 139
click at [621, 324] on textarea "Lectures are the most oldest and effective way of tecahing form in the Universi…" at bounding box center [587, 382] width 783 height 139
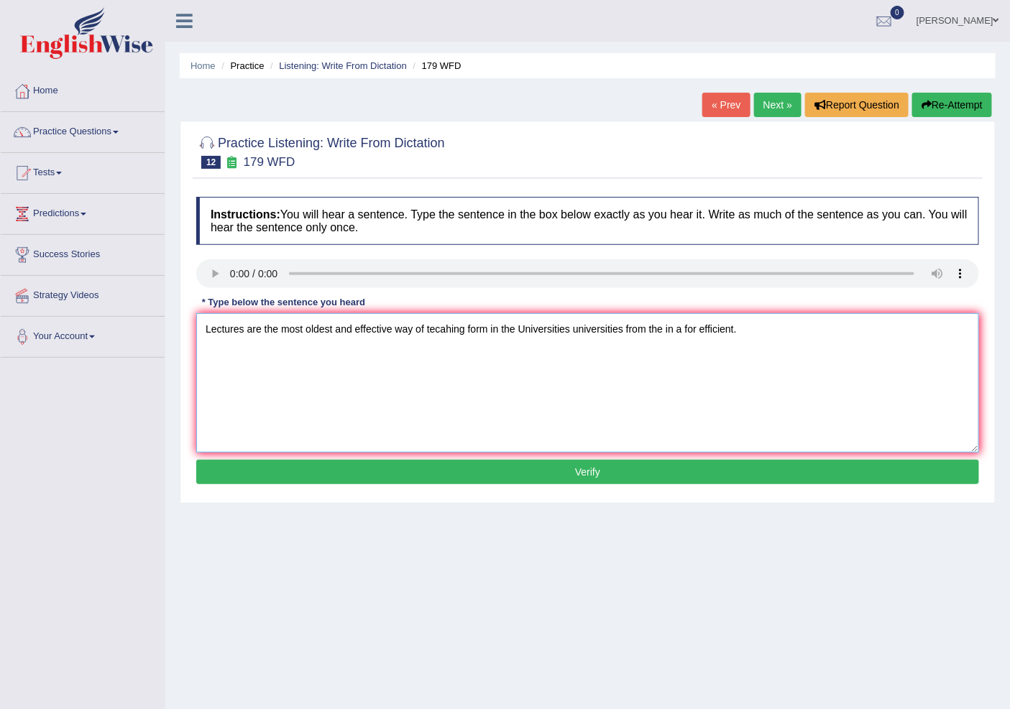
type textarea "Lectures are the most oldest and effective way of tecahing form in the Universi…"
click at [513, 464] on button "Verify" at bounding box center [587, 472] width 783 height 24
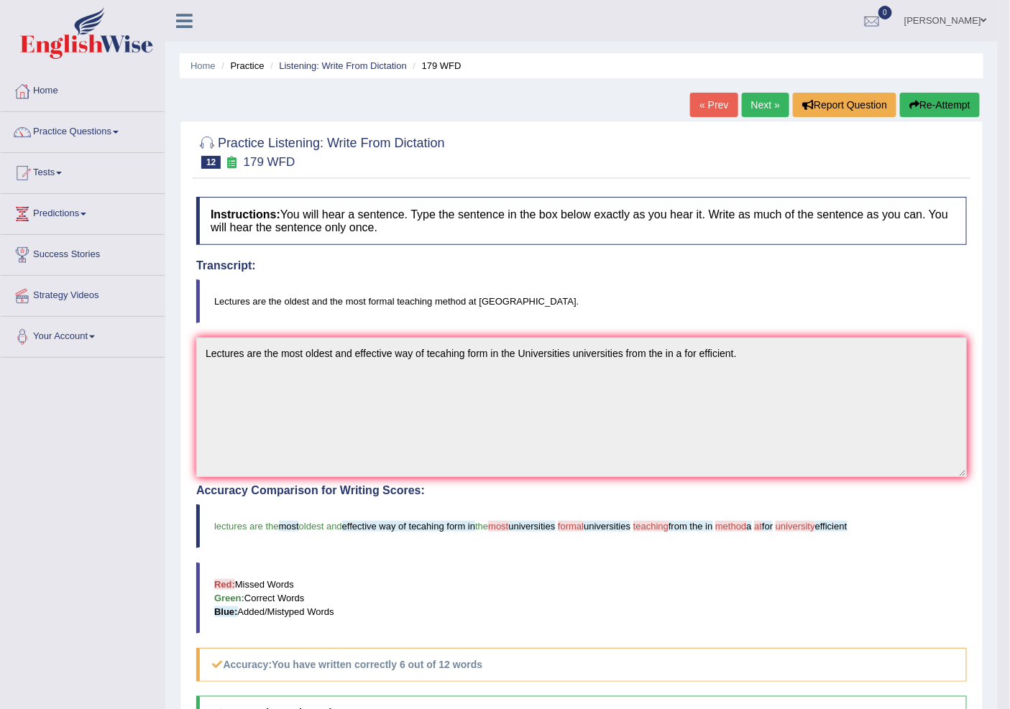
click at [743, 102] on link "Next »" at bounding box center [765, 105] width 47 height 24
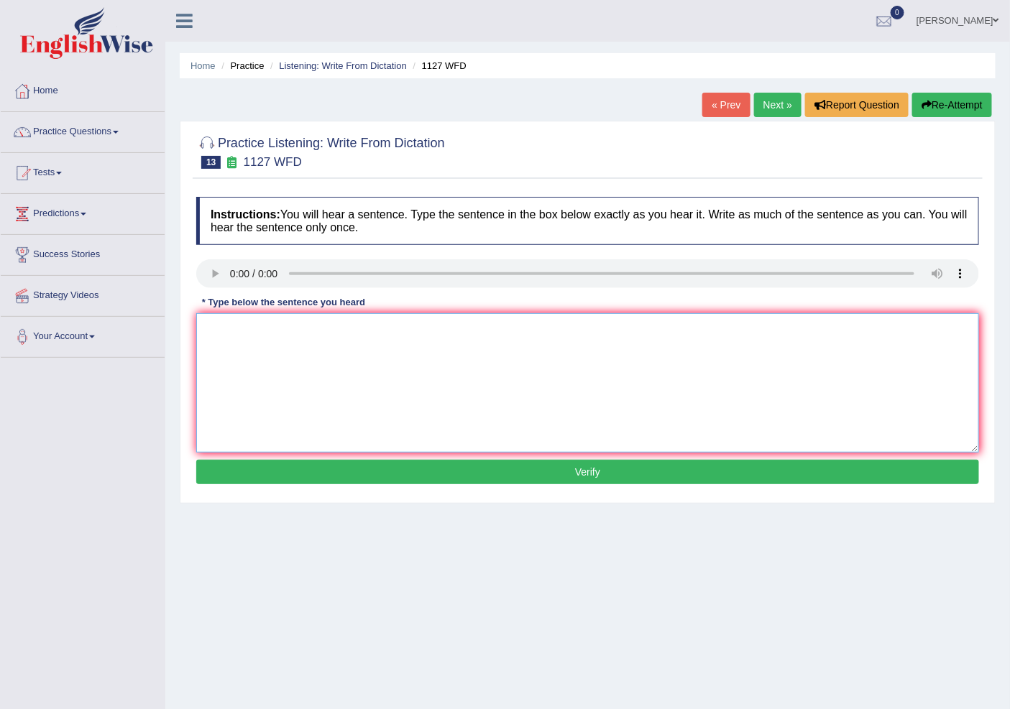
click at [277, 332] on textarea at bounding box center [587, 382] width 783 height 139
click at [533, 328] on textarea "A university degree is a requirement to enter many profession professions." at bounding box center [587, 382] width 783 height 139
click at [541, 327] on textarea "A university degree is a requirement to enter many profession professionsn the ." at bounding box center [587, 382] width 783 height 139
type textarea "A university degree is a requirement to enter many profession professions is am…"
click at [615, 465] on button "Verify" at bounding box center [587, 472] width 783 height 24
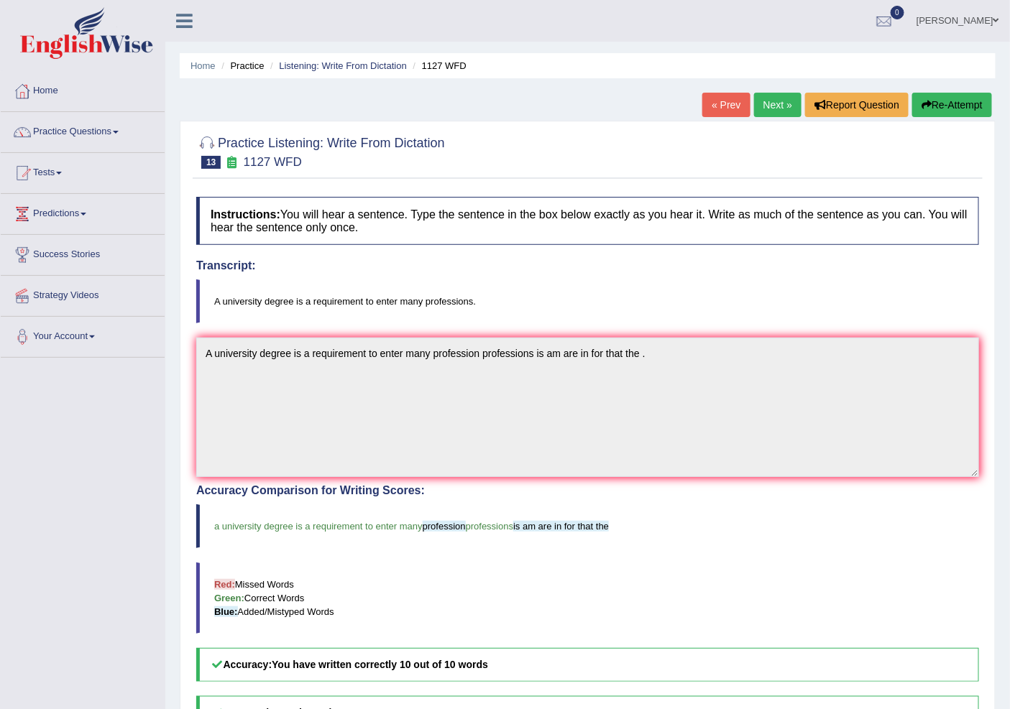
click at [778, 101] on link "Next »" at bounding box center [777, 105] width 47 height 24
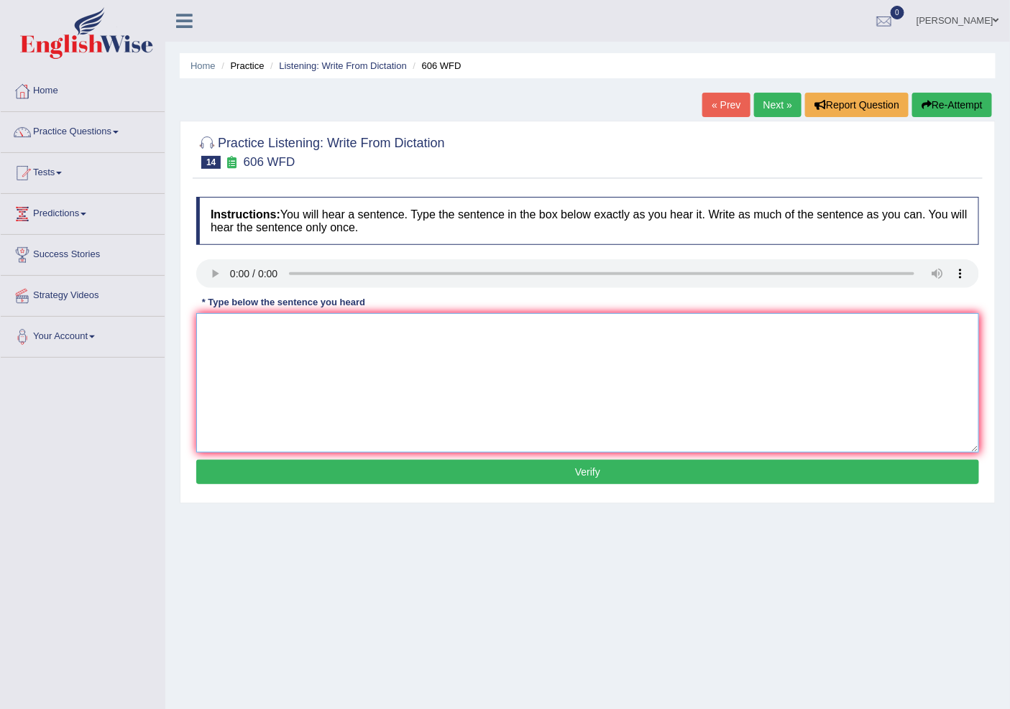
click at [449, 334] on textarea at bounding box center [587, 382] width 783 height 139
type textarea "The student will learn and speak literature in ancient Ancient greece."
click at [472, 469] on button "Verify" at bounding box center [587, 472] width 783 height 24
click at [472, 469] on div "Home Practice Listening: Write From Dictation 606 WFD « Prev Next » Report Ques…" at bounding box center [587, 359] width 845 height 719
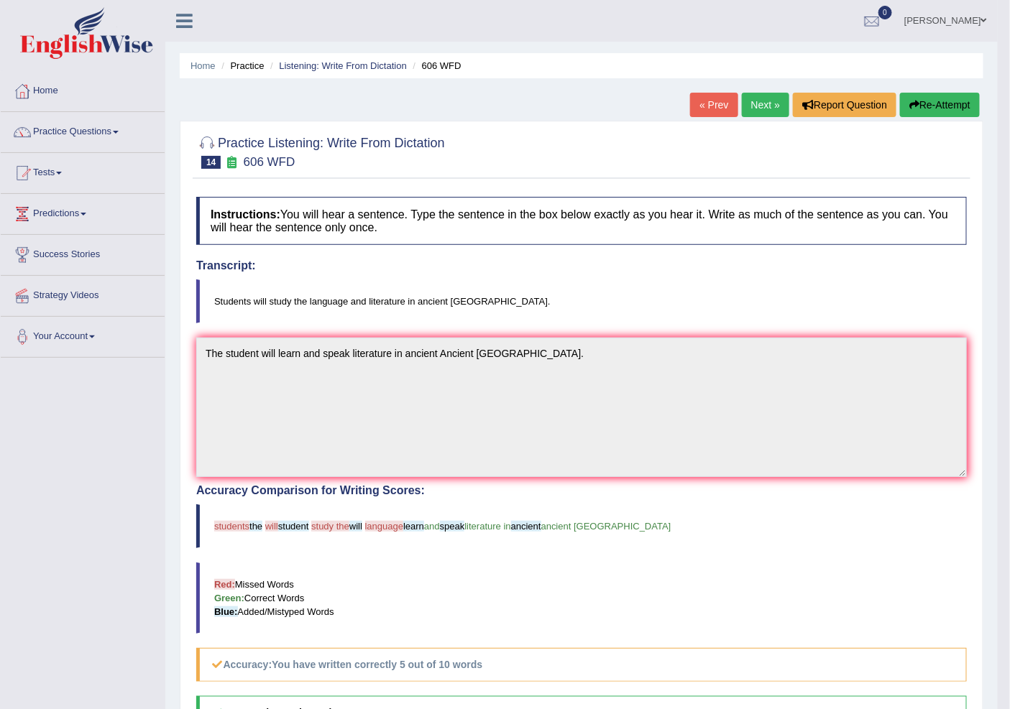
click at [765, 96] on link "Next »" at bounding box center [765, 105] width 47 height 24
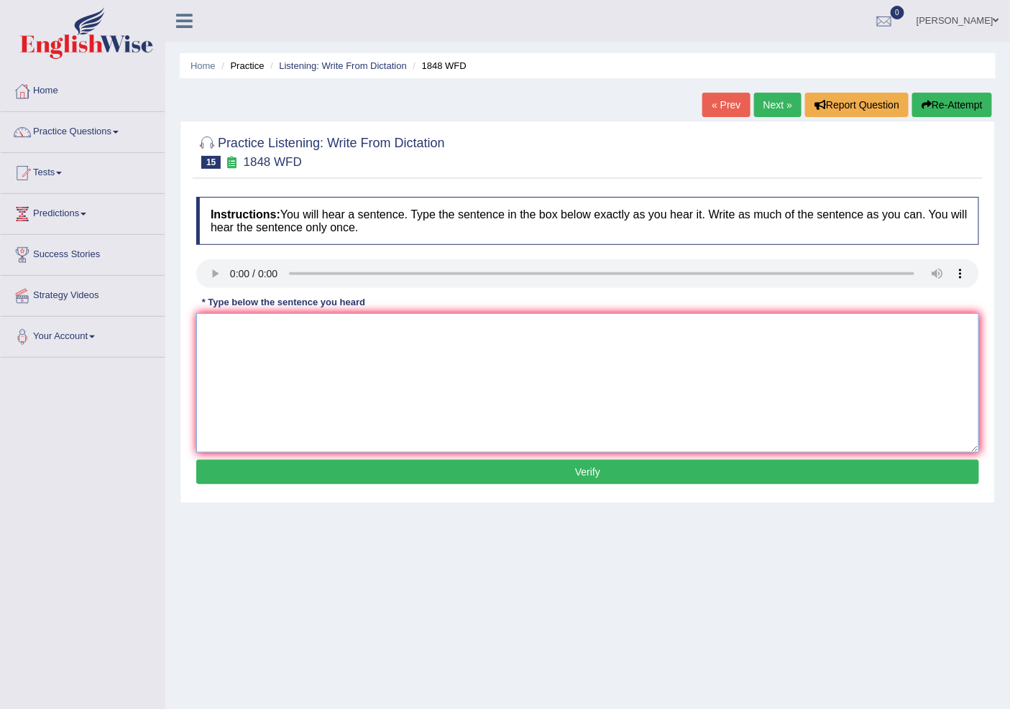
click at [633, 353] on textarea at bounding box center [587, 382] width 783 height 139
click at [508, 326] on textarea "Student must provide valid identification to enter enroll in this course." at bounding box center [587, 382] width 783 height 139
type textarea "Student must provide valid identification to enter enroll in this course the co…"
click at [586, 465] on button "Verify" at bounding box center [587, 472] width 783 height 24
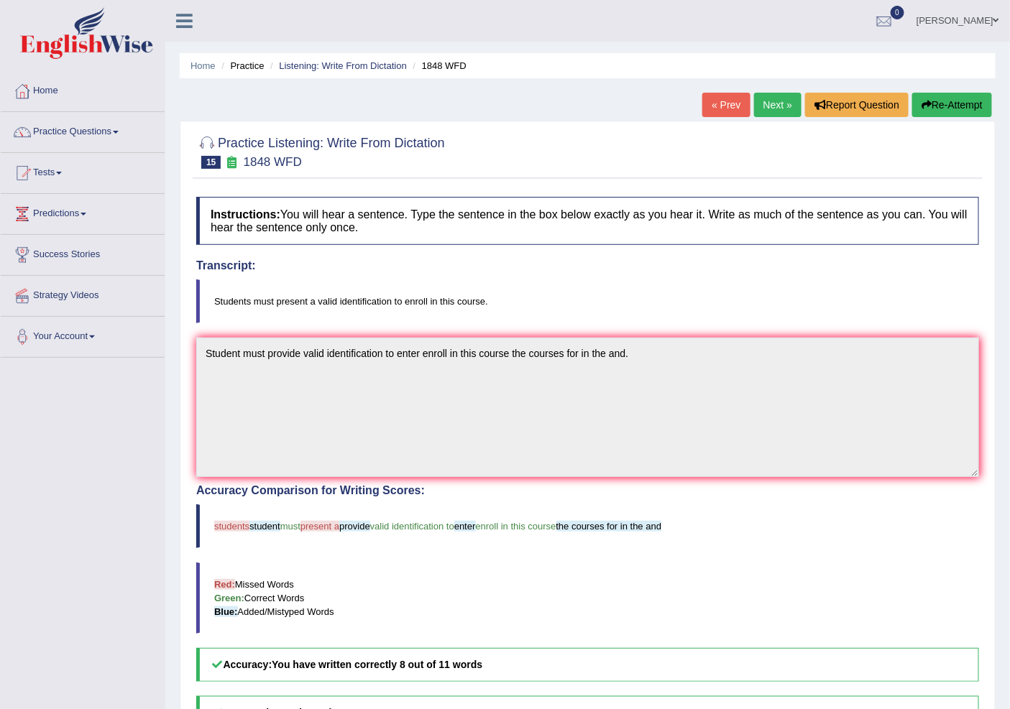
click at [773, 101] on link "Next »" at bounding box center [777, 105] width 47 height 24
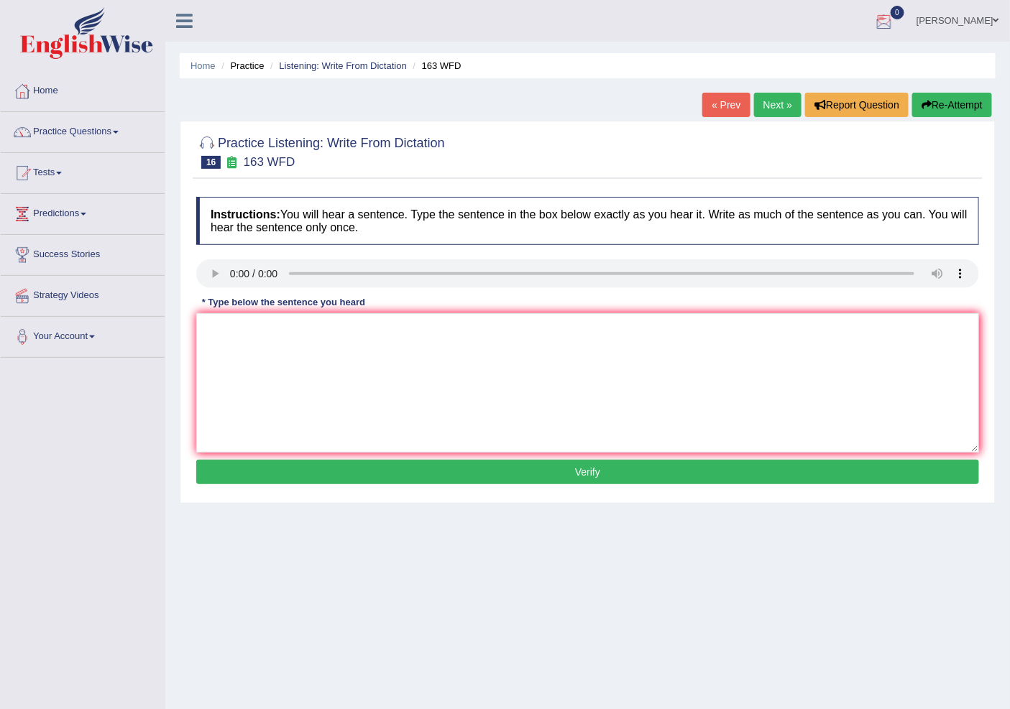
click at [774, 102] on link "Next »" at bounding box center [777, 105] width 47 height 24
click at [241, 374] on textarea at bounding box center [587, 382] width 783 height 139
click at [482, 326] on textarea "It is quite clear that our facial expressions expression are quite different" at bounding box center [587, 382] width 783 height 139
click at [482, 326] on textarea "It is quite clear that our facial expressions expression are different" at bounding box center [587, 382] width 783 height 139
click at [464, 326] on textarea "It is quite clear that our facial expressions expression are different" at bounding box center [587, 382] width 783 height 139
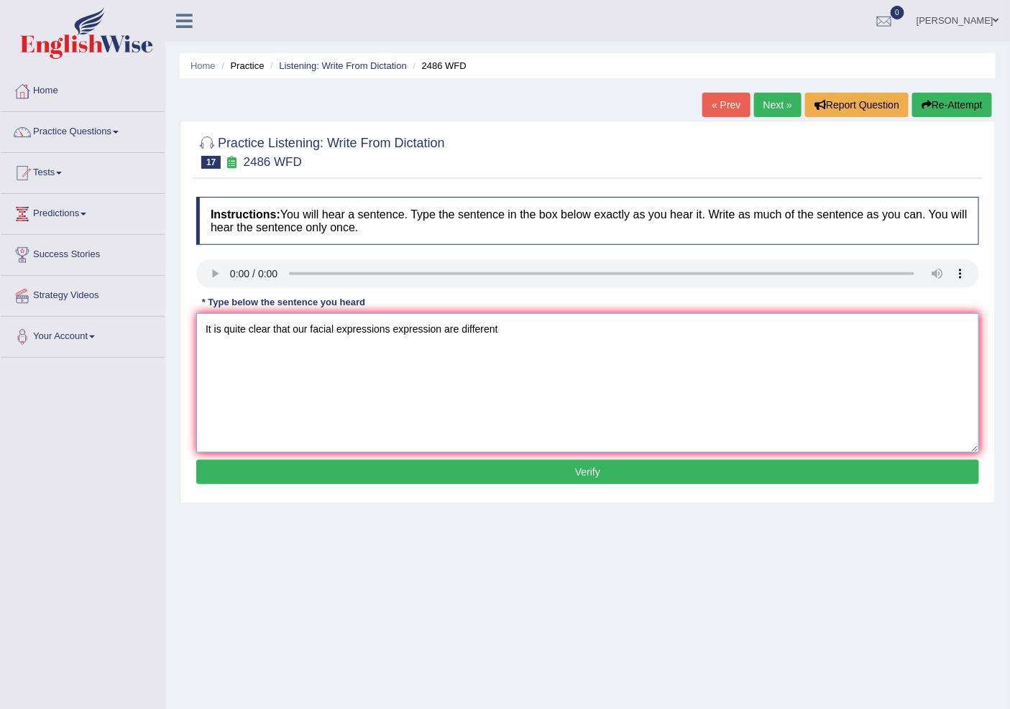
click at [539, 328] on textarea "It is quite clear that our facial expressions expression are different" at bounding box center [587, 382] width 783 height 139
type textarea "It is quite clear that our facial expressions expression are different accross …"
click at [702, 482] on button "Verify" at bounding box center [587, 472] width 783 height 24
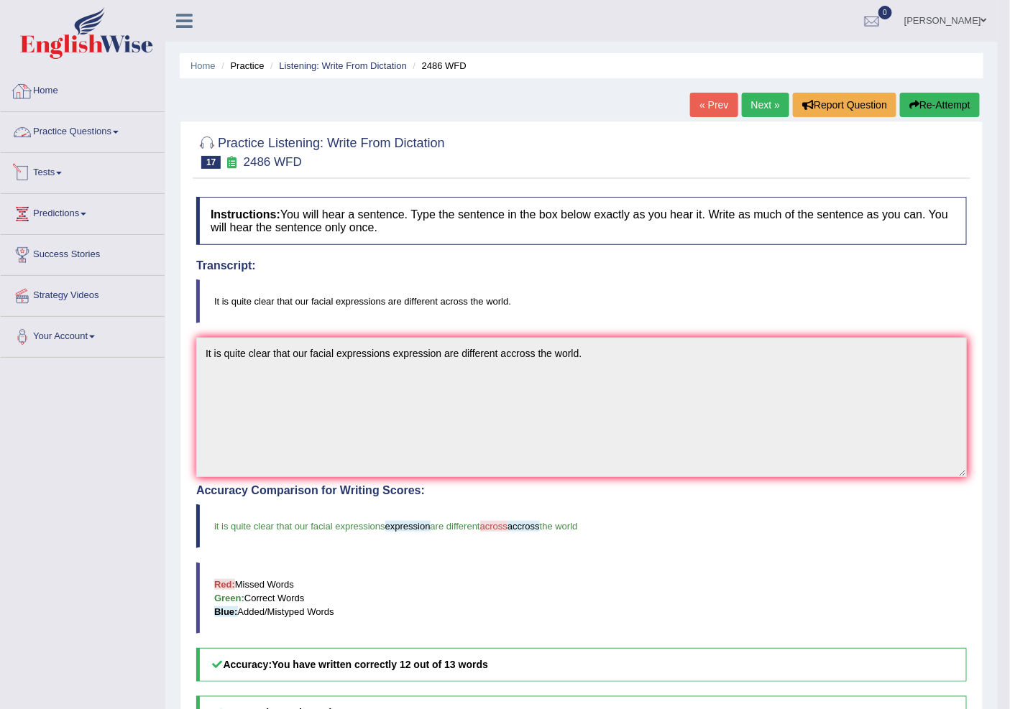
click at [46, 88] on link "Home" at bounding box center [83, 89] width 164 height 36
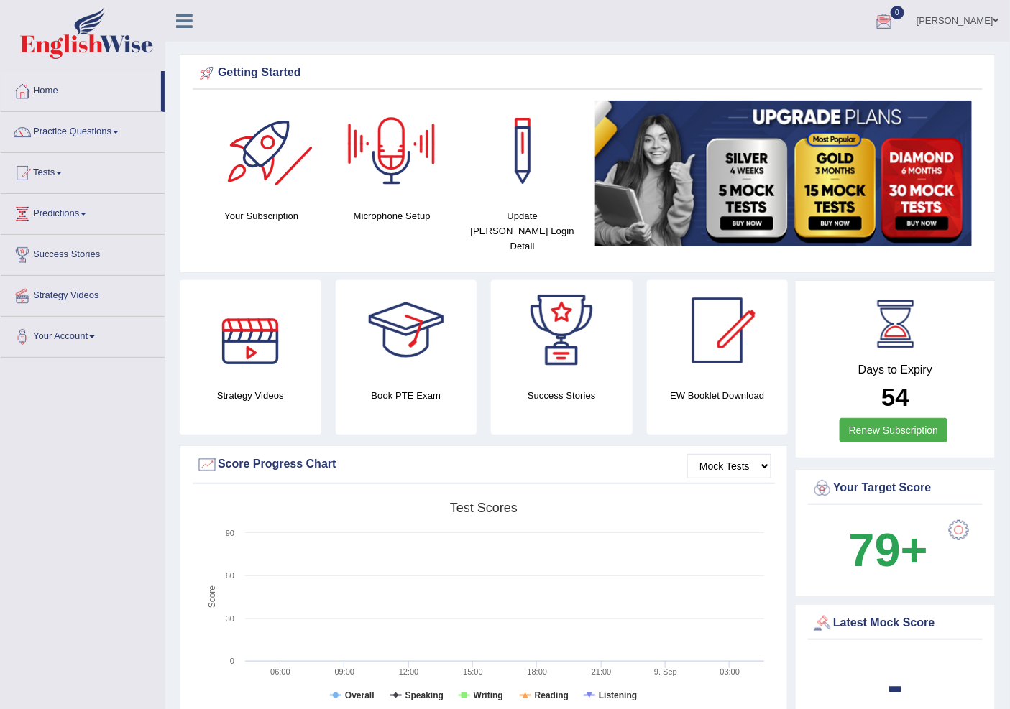
click at [201, 185] on div "Your Subscription" at bounding box center [261, 166] width 131 height 130
click at [265, 154] on div at bounding box center [261, 151] width 101 height 101
click at [52, 131] on link "Practice Questions" at bounding box center [83, 130] width 164 height 36
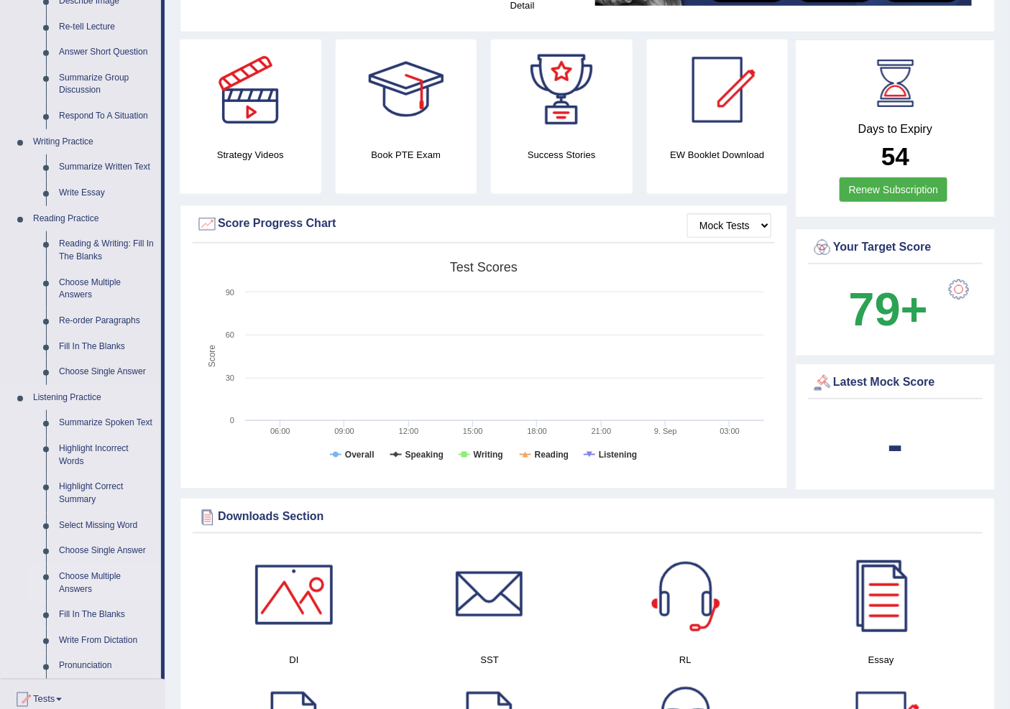
scroll to position [319, 0]
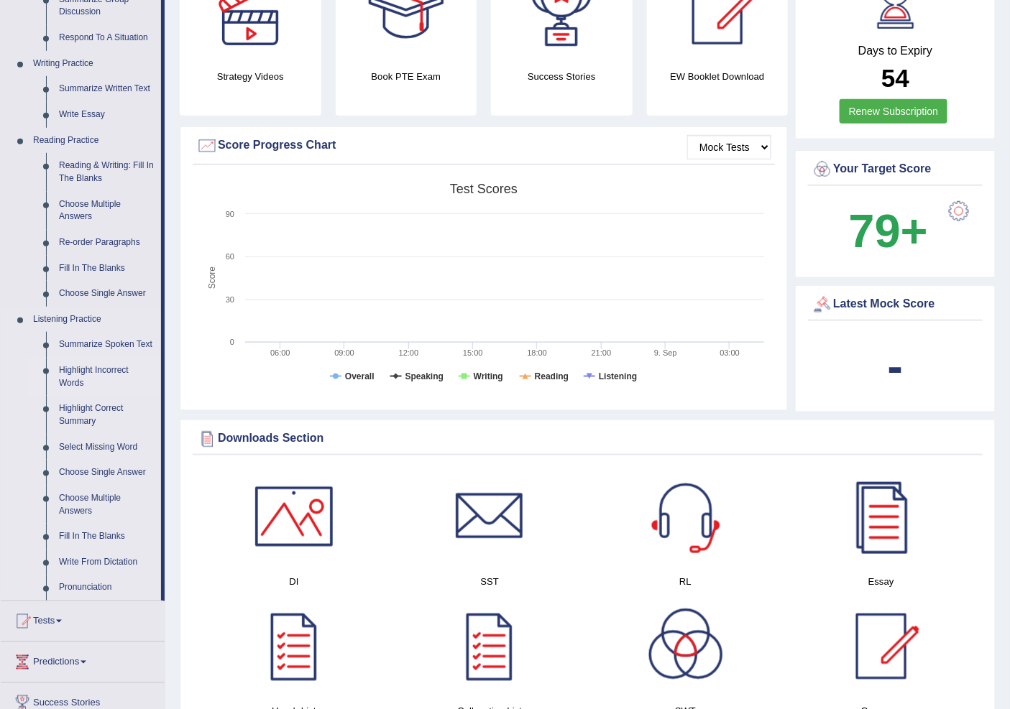
click at [72, 371] on link "Highlight Incorrect Words" at bounding box center [106, 377] width 109 height 38
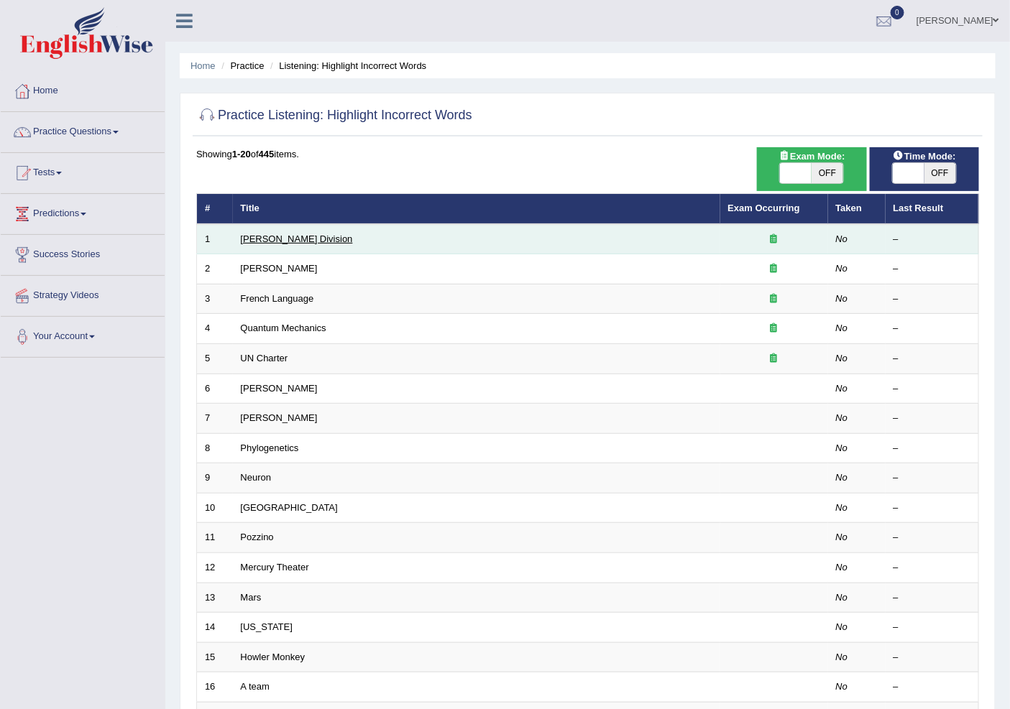
click at [283, 235] on link "[PERSON_NAME] Division" at bounding box center [297, 239] width 112 height 11
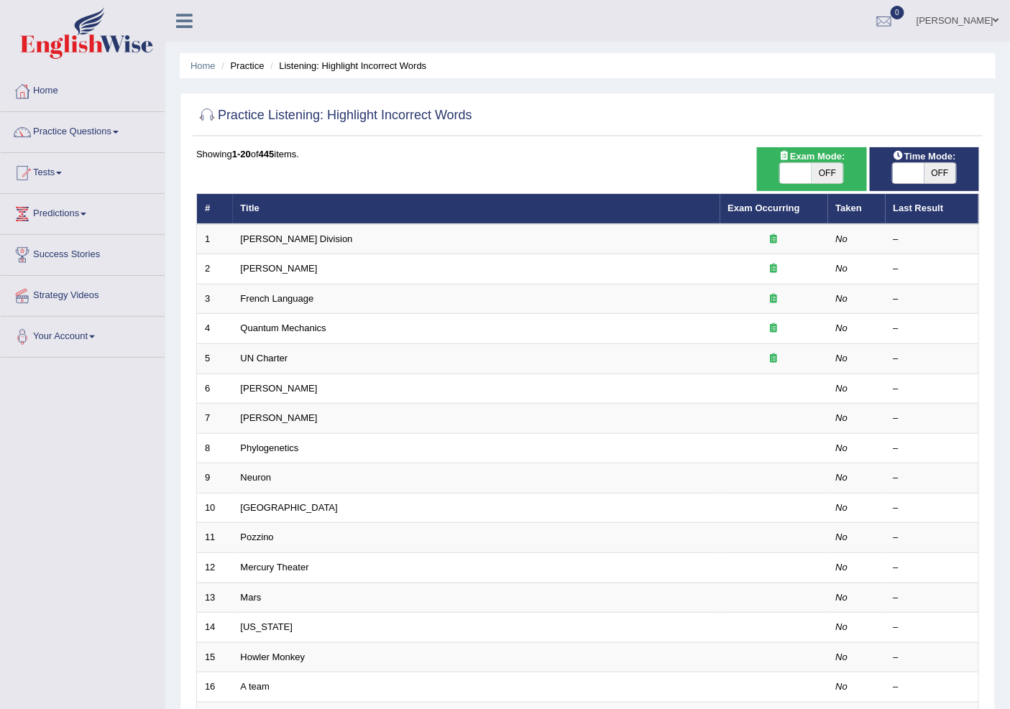
click at [945, 170] on span "OFF" at bounding box center [940, 173] width 32 height 20
checkbox input "true"
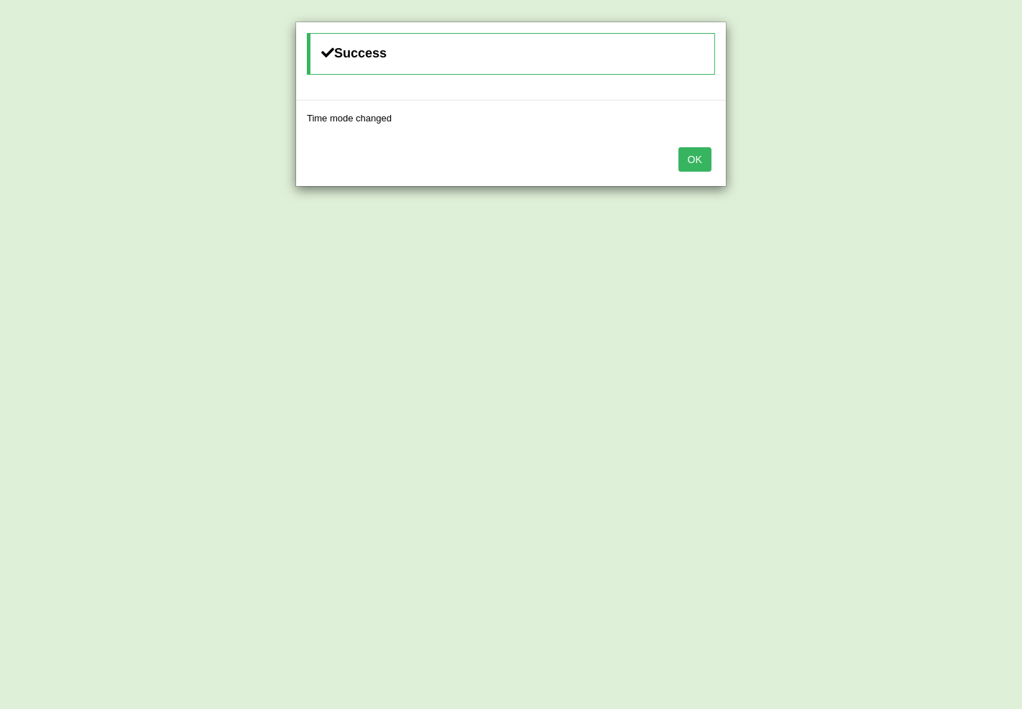
click at [702, 149] on button "OK" at bounding box center [695, 159] width 33 height 24
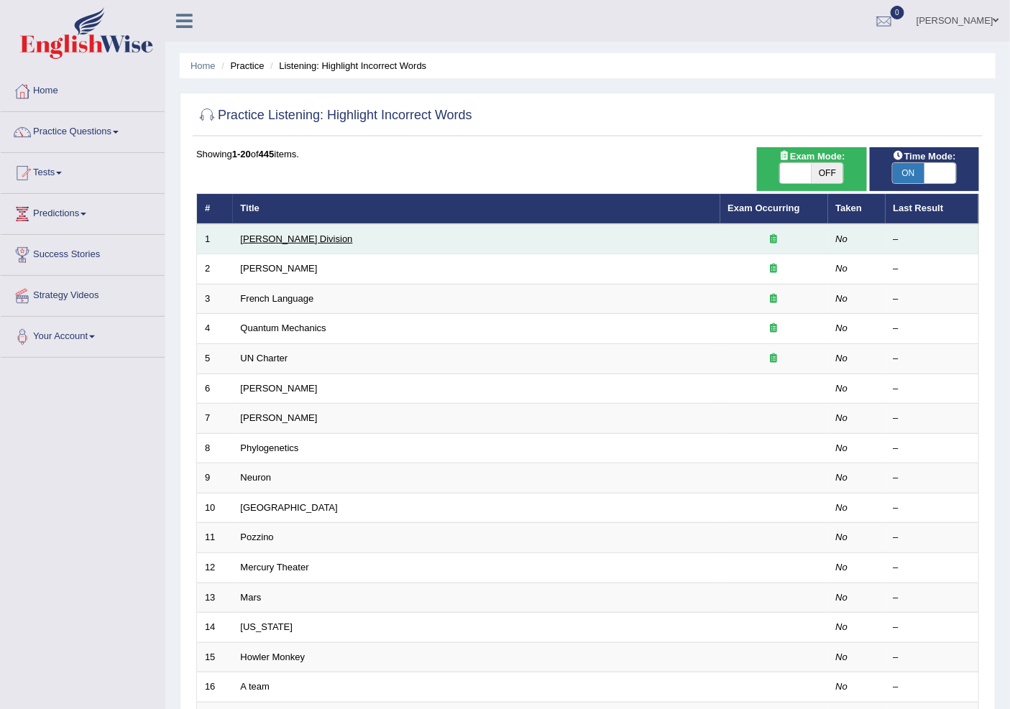
click at [268, 235] on link "[PERSON_NAME] Division" at bounding box center [297, 239] width 112 height 11
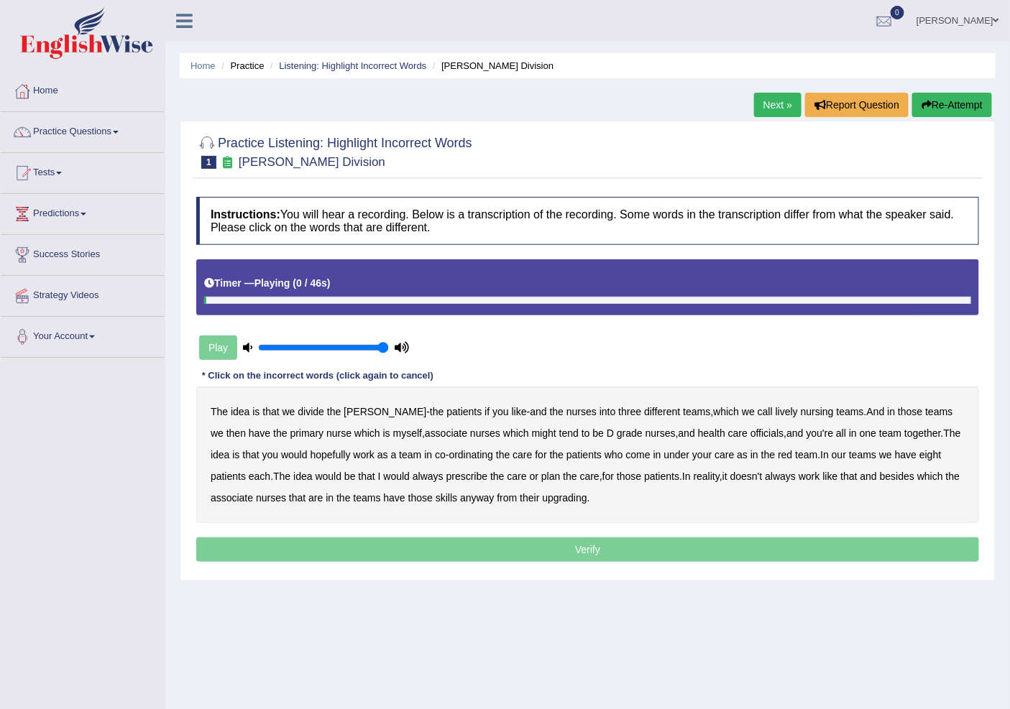
click at [369, 275] on div "Timer — Playing ( 0 / 46s )" at bounding box center [587, 283] width 767 height 25
click at [776, 413] on b "lively" at bounding box center [787, 412] width 22 height 12
click at [532, 429] on b "might" at bounding box center [544, 434] width 24 height 12
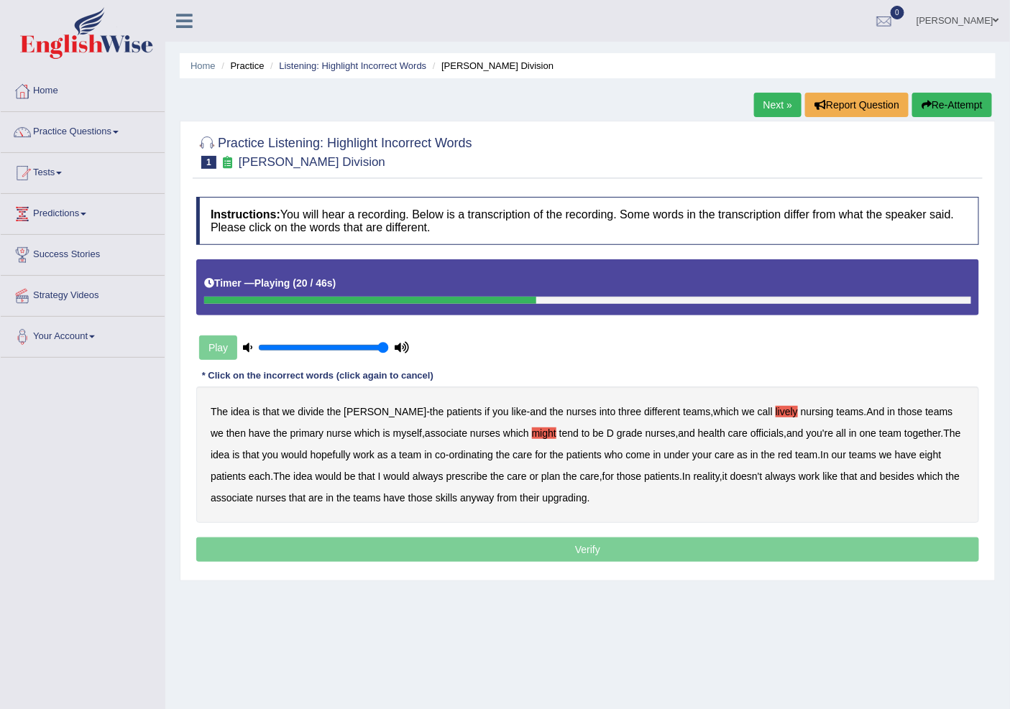
click at [750, 431] on b "officials" at bounding box center [766, 434] width 33 height 12
click at [413, 475] on b "always" at bounding box center [428, 477] width 31 height 12
click at [413, 474] on b "always" at bounding box center [428, 477] width 31 height 12
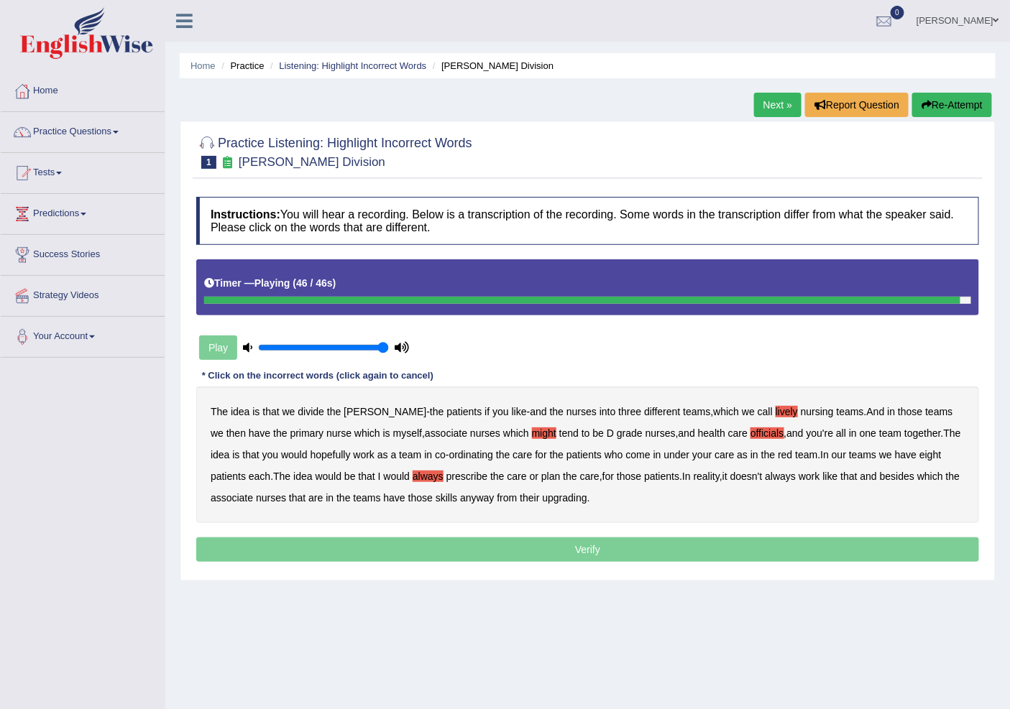
click at [571, 500] on b "upgrading" at bounding box center [565, 498] width 45 height 12
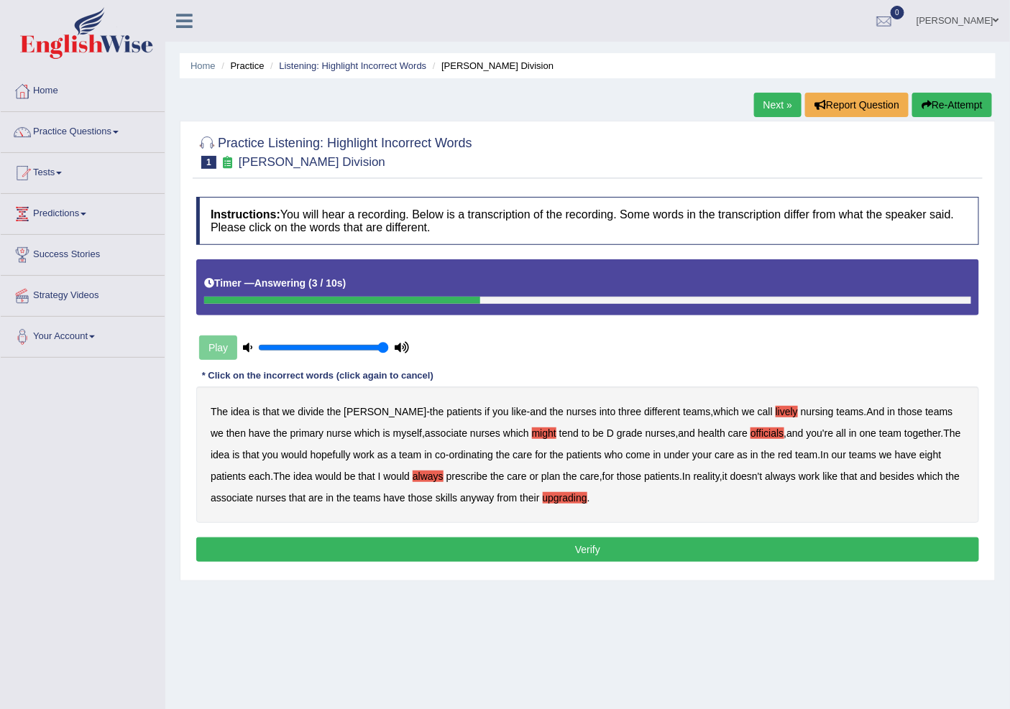
click at [584, 549] on button "Verify" at bounding box center [587, 550] width 783 height 24
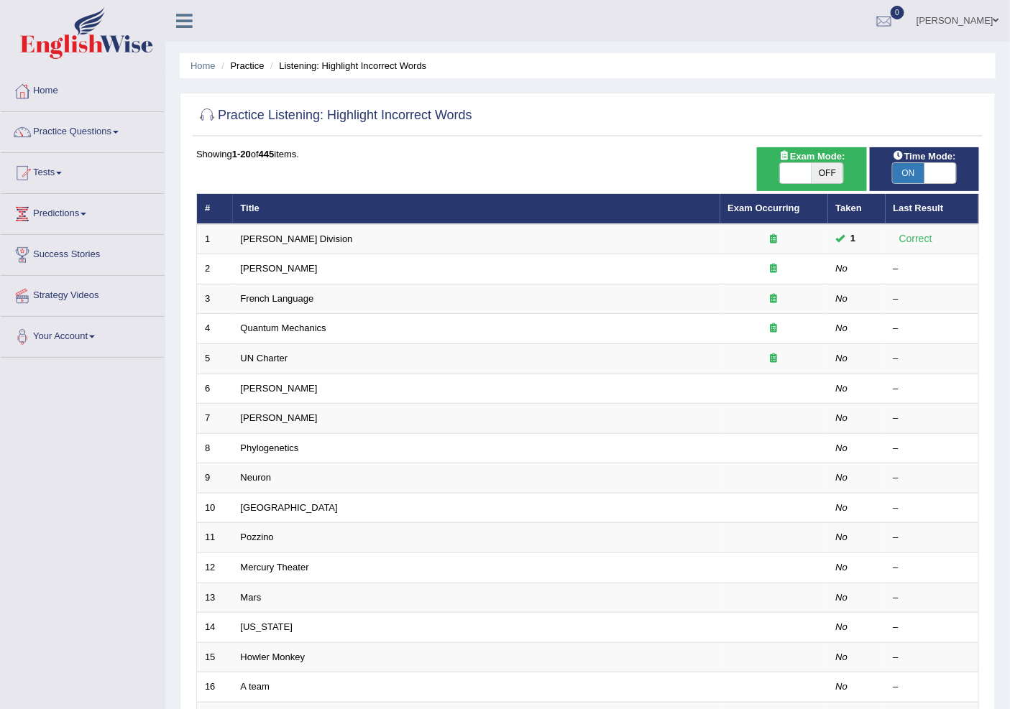
click at [825, 170] on span "OFF" at bounding box center [828, 173] width 32 height 20
checkbox input "true"
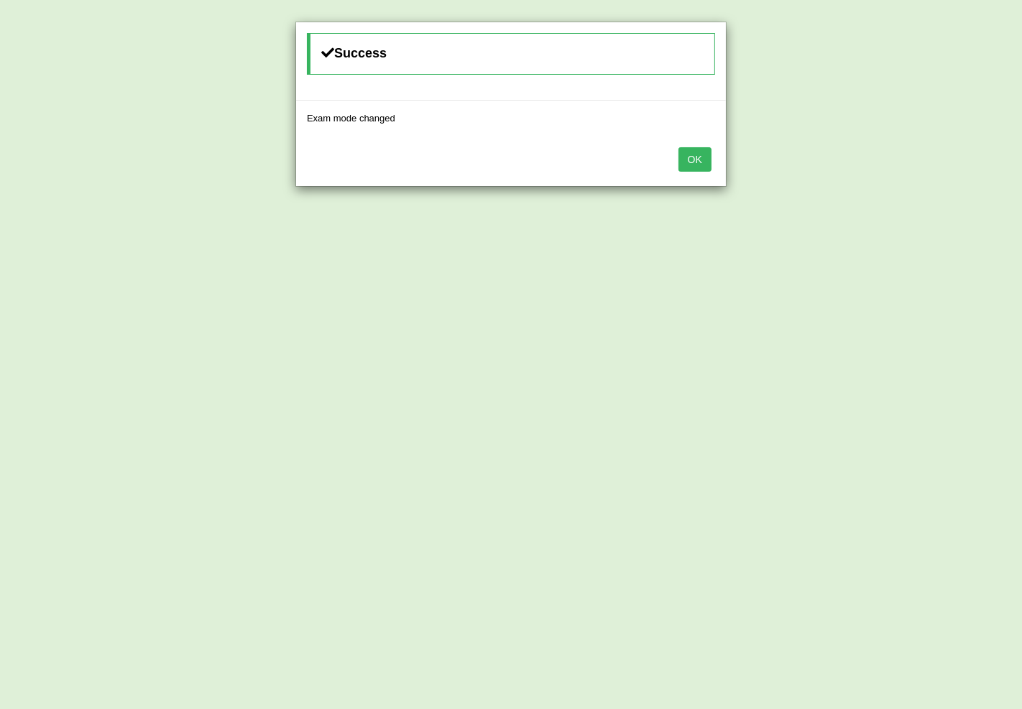
click at [694, 152] on button "OK" at bounding box center [695, 159] width 33 height 24
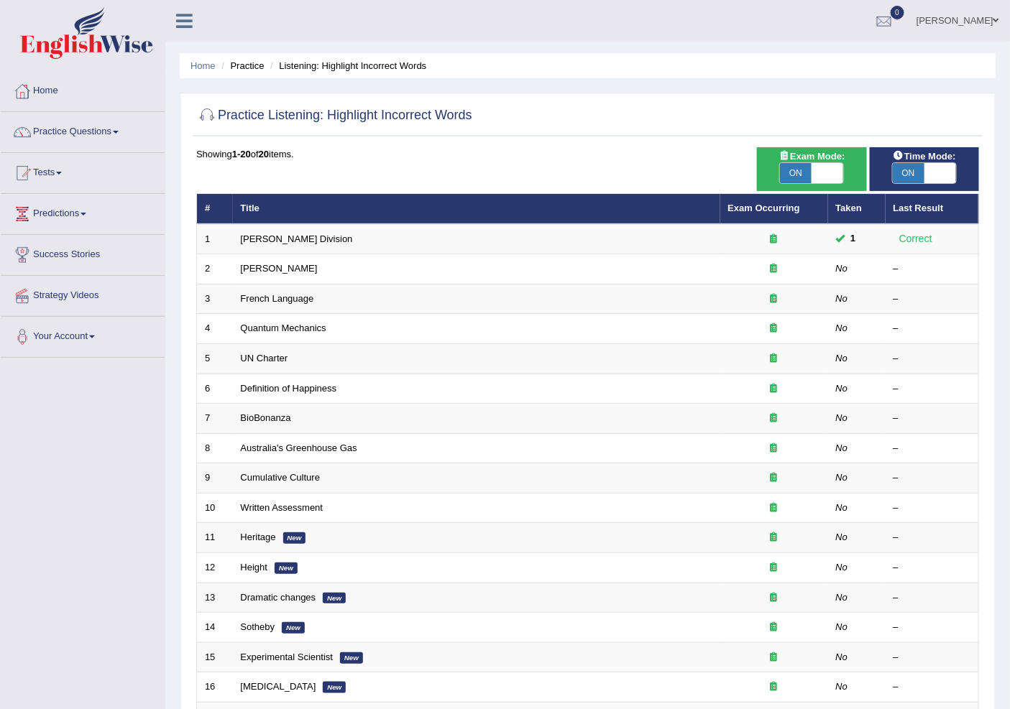
click at [810, 168] on span "ON" at bounding box center [796, 173] width 32 height 20
checkbox input "false"
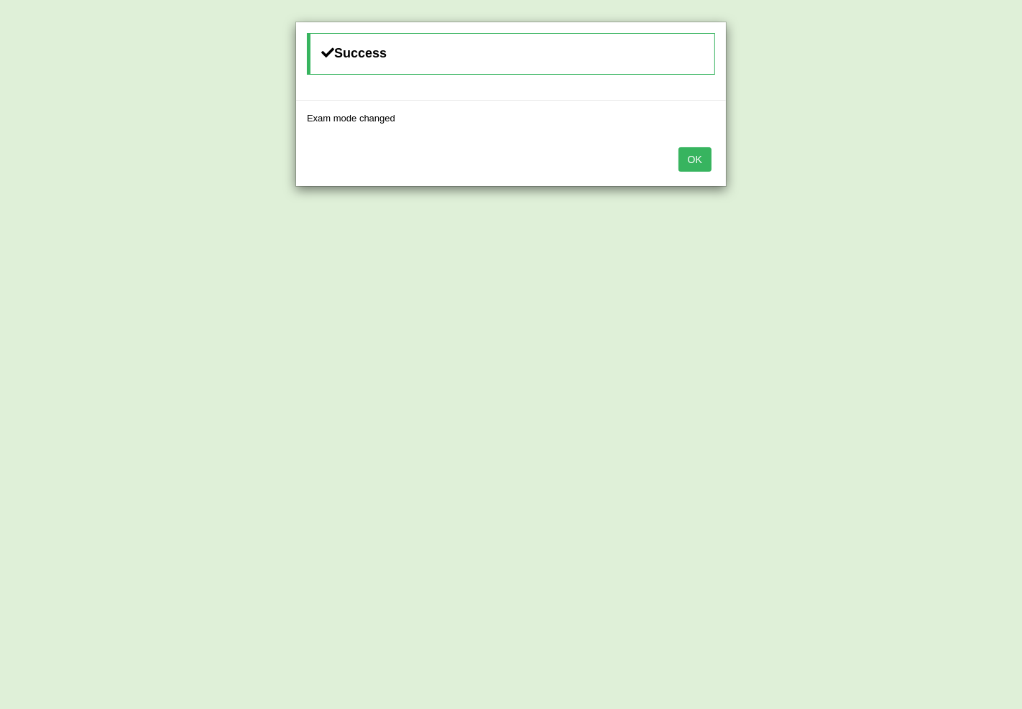
click at [699, 152] on button "OK" at bounding box center [695, 159] width 33 height 24
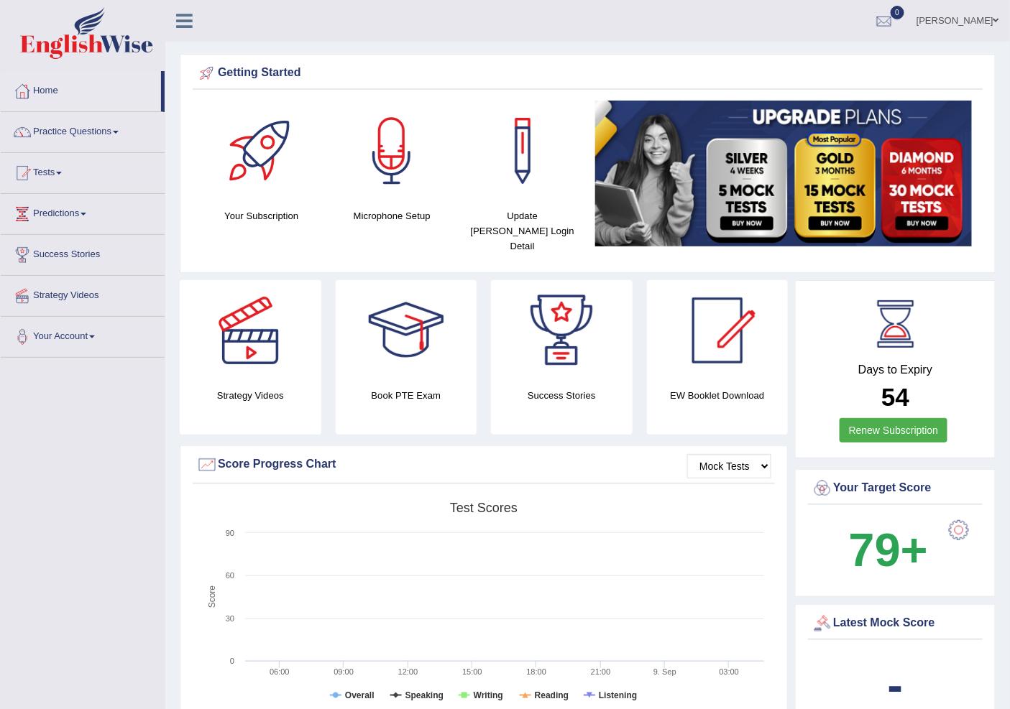
click at [962, 13] on link "[PERSON_NAME]" at bounding box center [958, 18] width 104 height 37
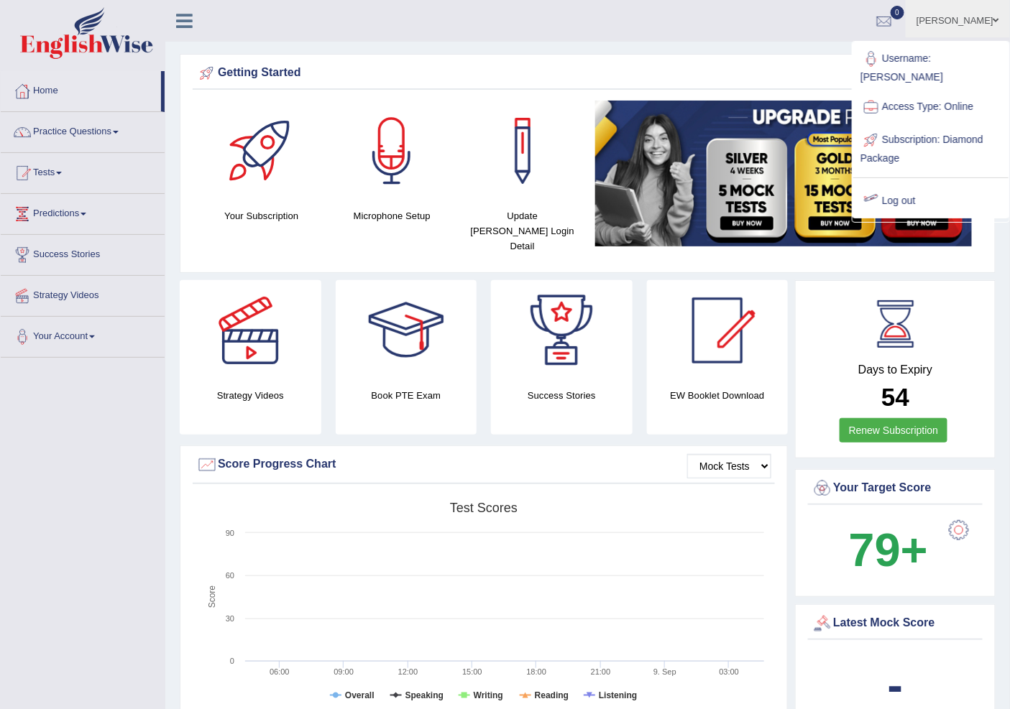
click at [911, 185] on link "Log out" at bounding box center [930, 201] width 155 height 33
